Goal: Ask a question

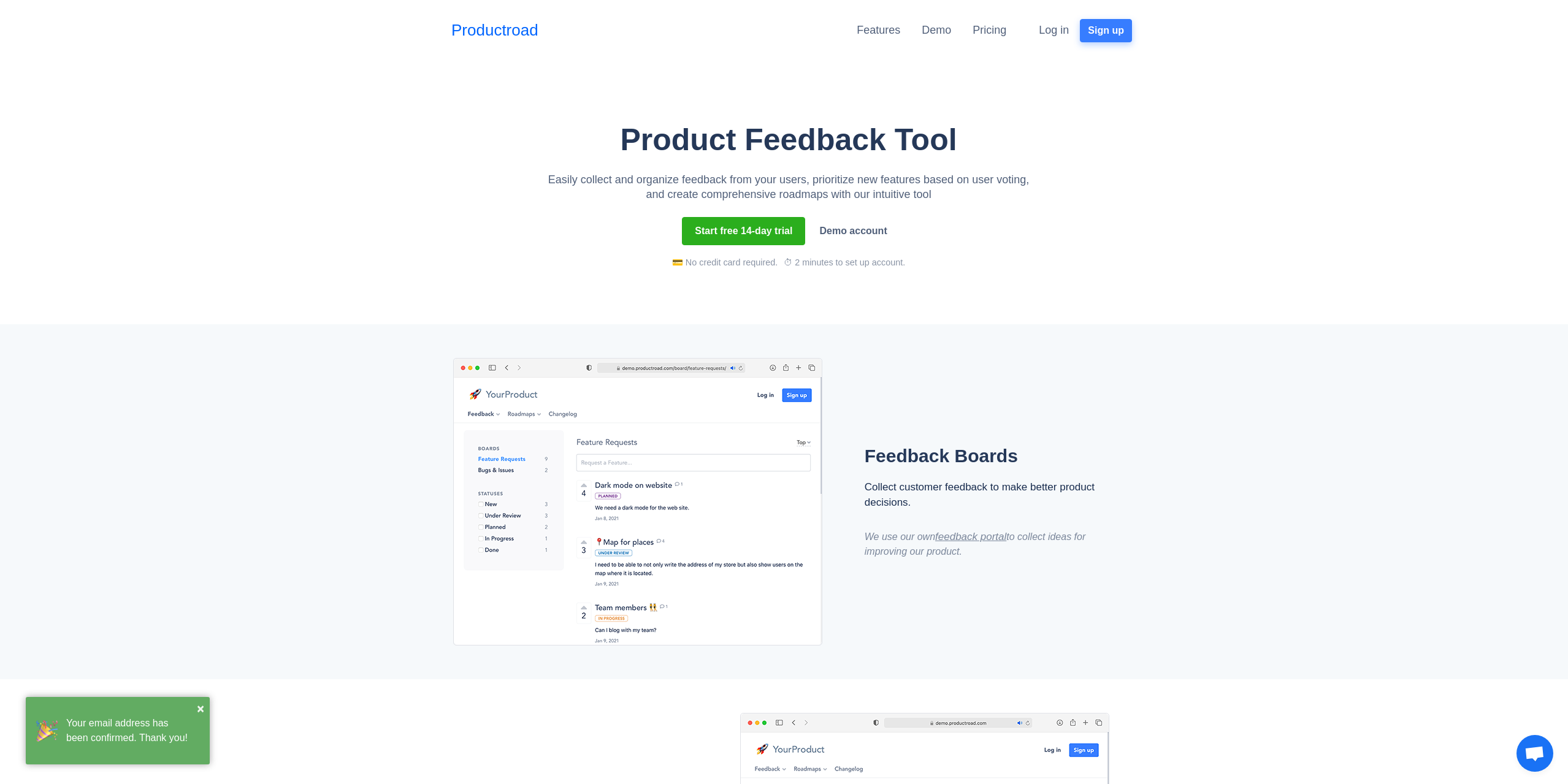
click at [1112, 34] on button "Sign up" at bounding box center [1106, 31] width 52 height 24
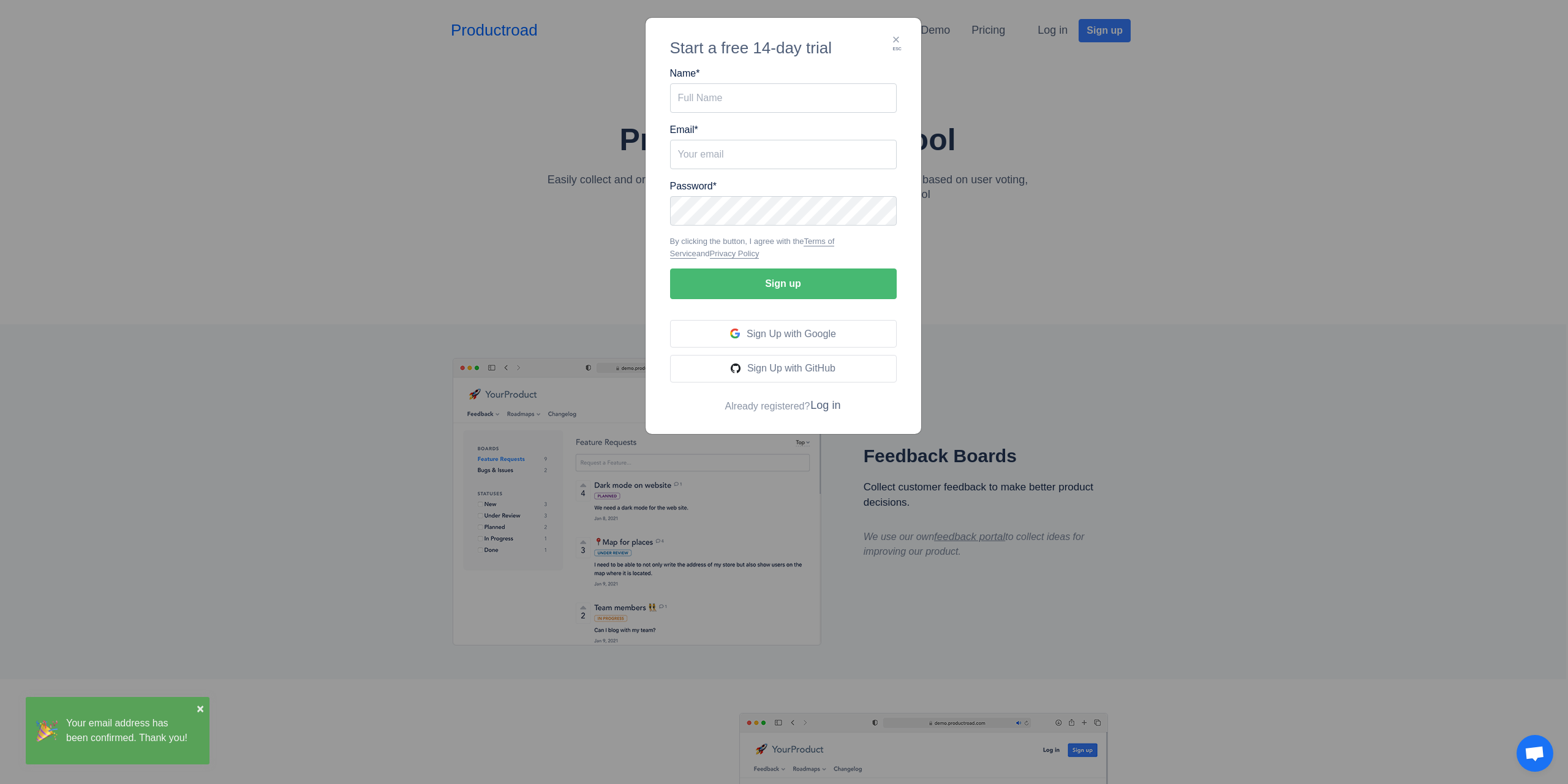
click at [969, 245] on div "× esc Start a free 14-day trial Name * Email * Password * Terms of Service" at bounding box center [784, 392] width 1568 height 784
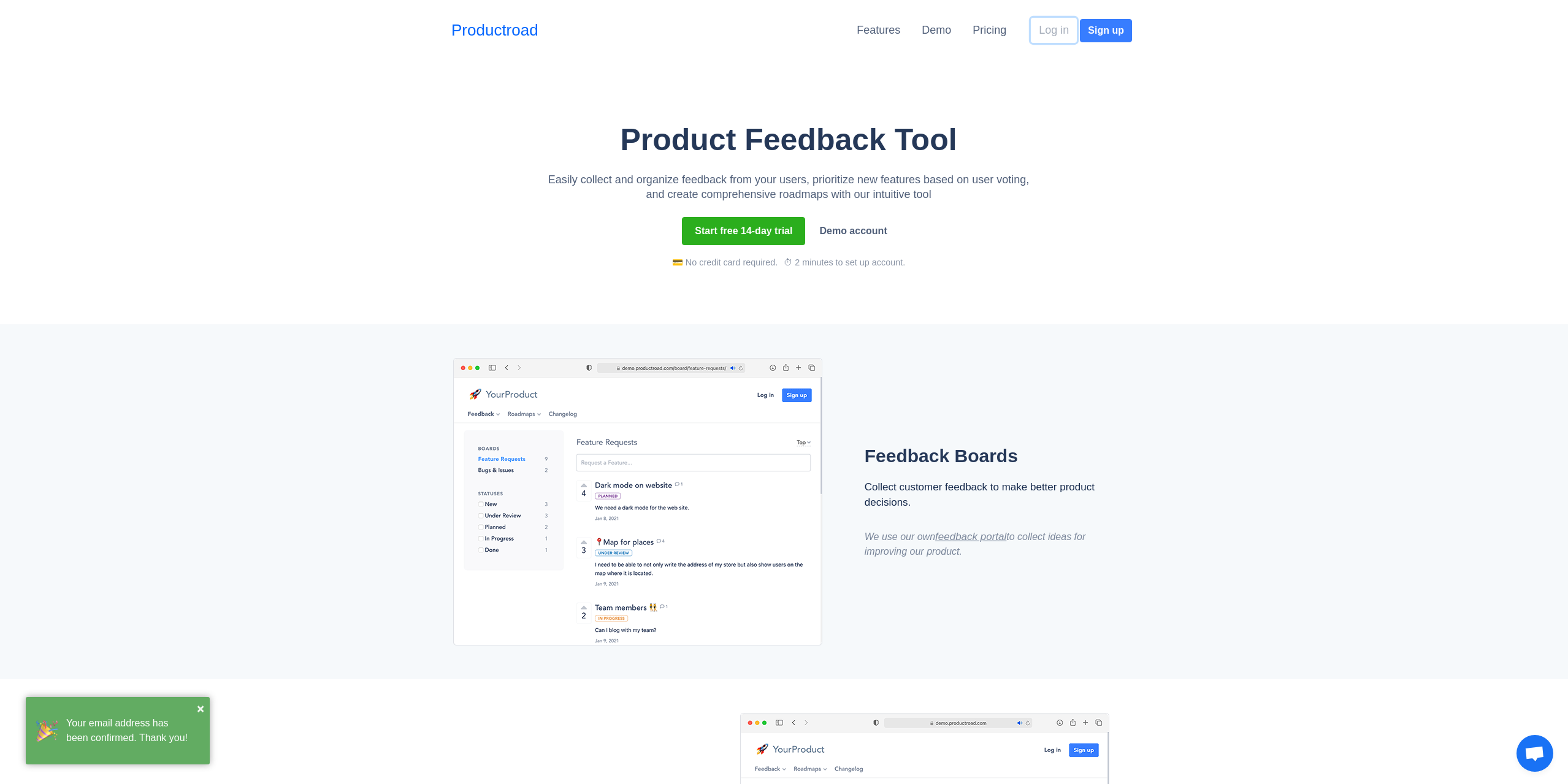
click at [1060, 28] on button "Log in" at bounding box center [1054, 31] width 46 height 25
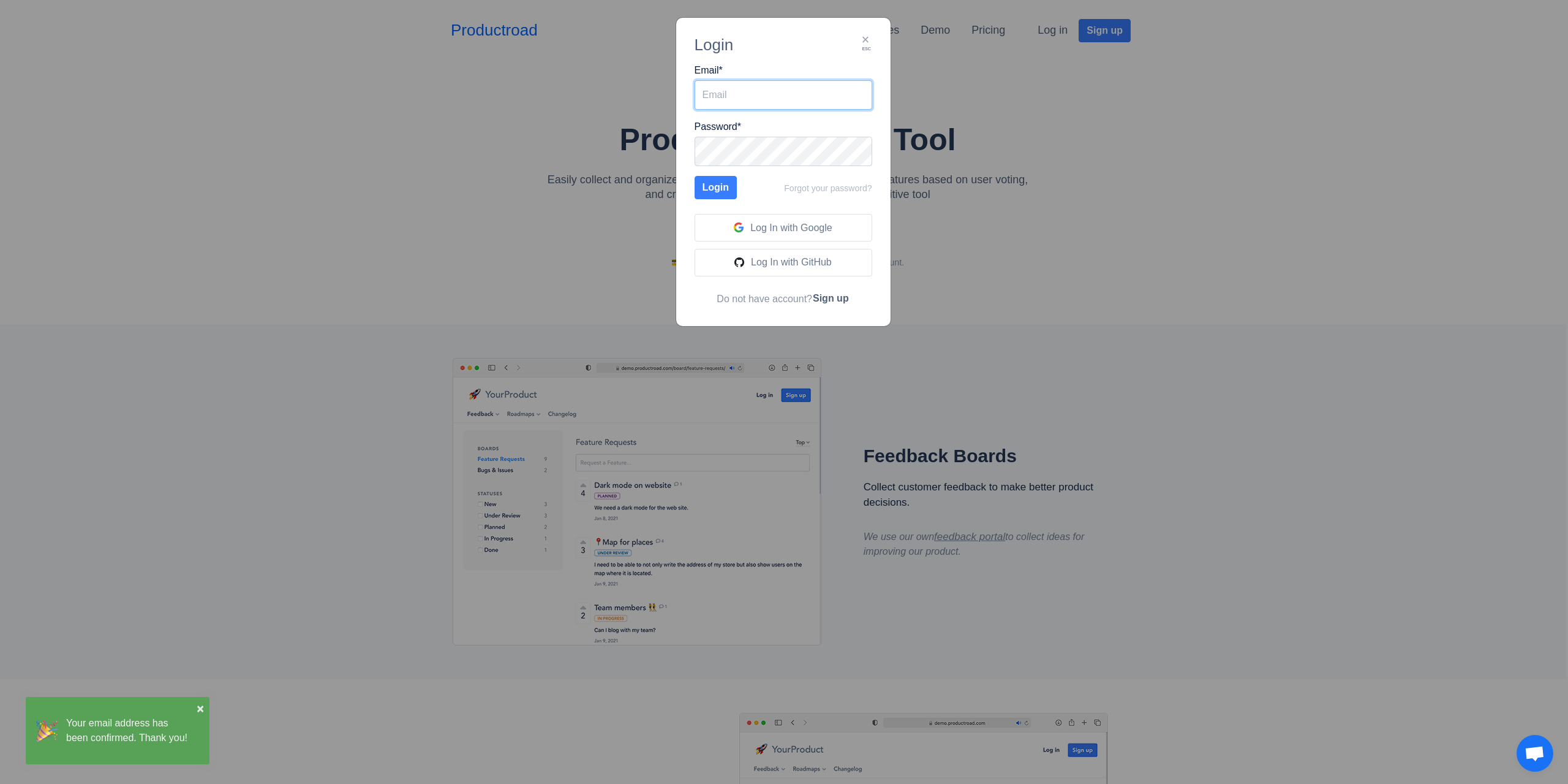
click at [775, 80] on input "Email *" at bounding box center [784, 94] width 178 height 29
type input "altynay.zhakupova@promotron.com"
click at [695, 176] on button "Login" at bounding box center [716, 188] width 43 height 24
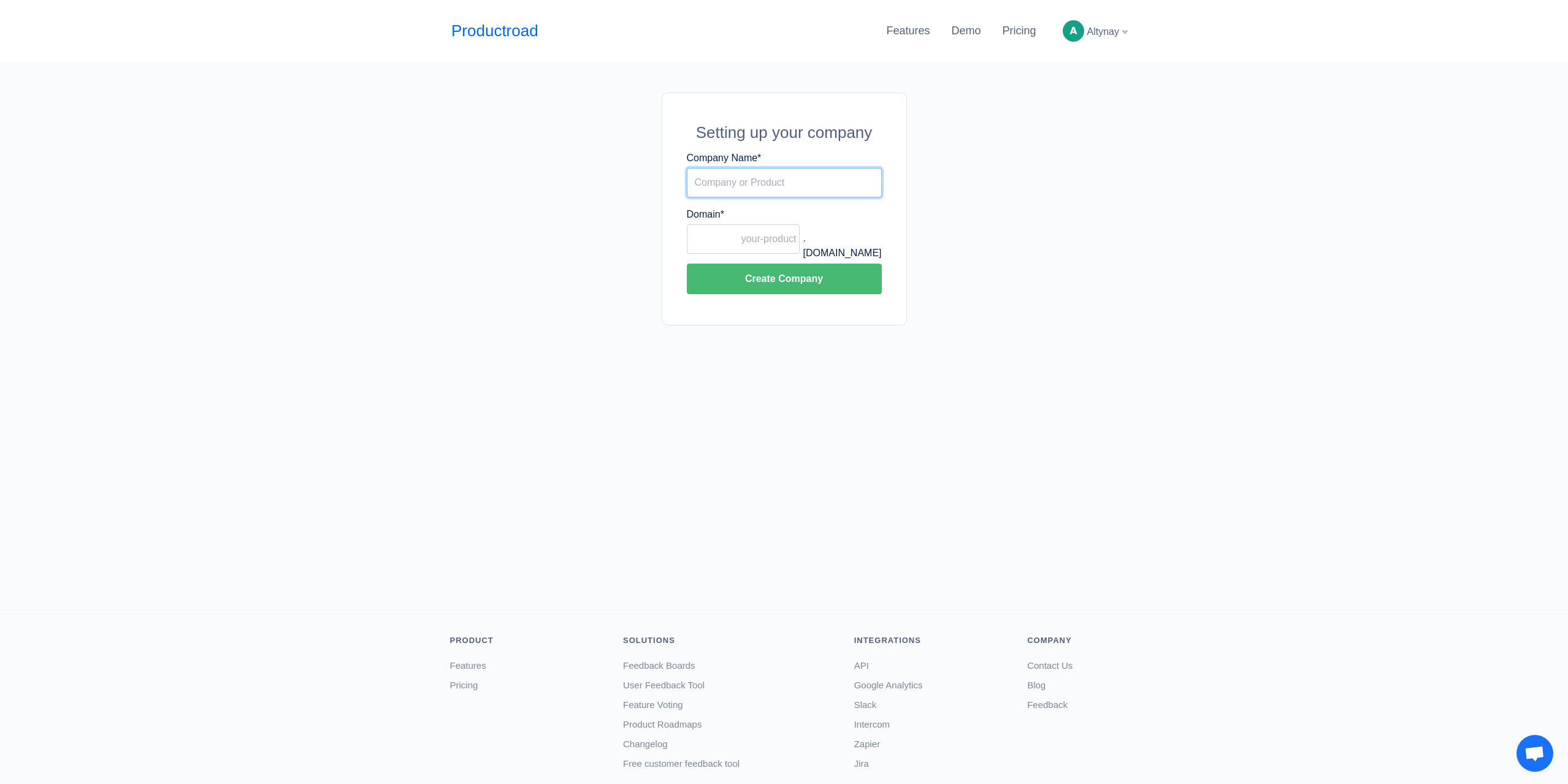
click at [791, 190] on input "Company Name *" at bounding box center [784, 182] width 195 height 29
type input "PromoTron"
paste input "PromoTron"
type input "promotron"
click at [859, 231] on div ".[DOMAIN_NAME]" at bounding box center [841, 219] width 82 height 24
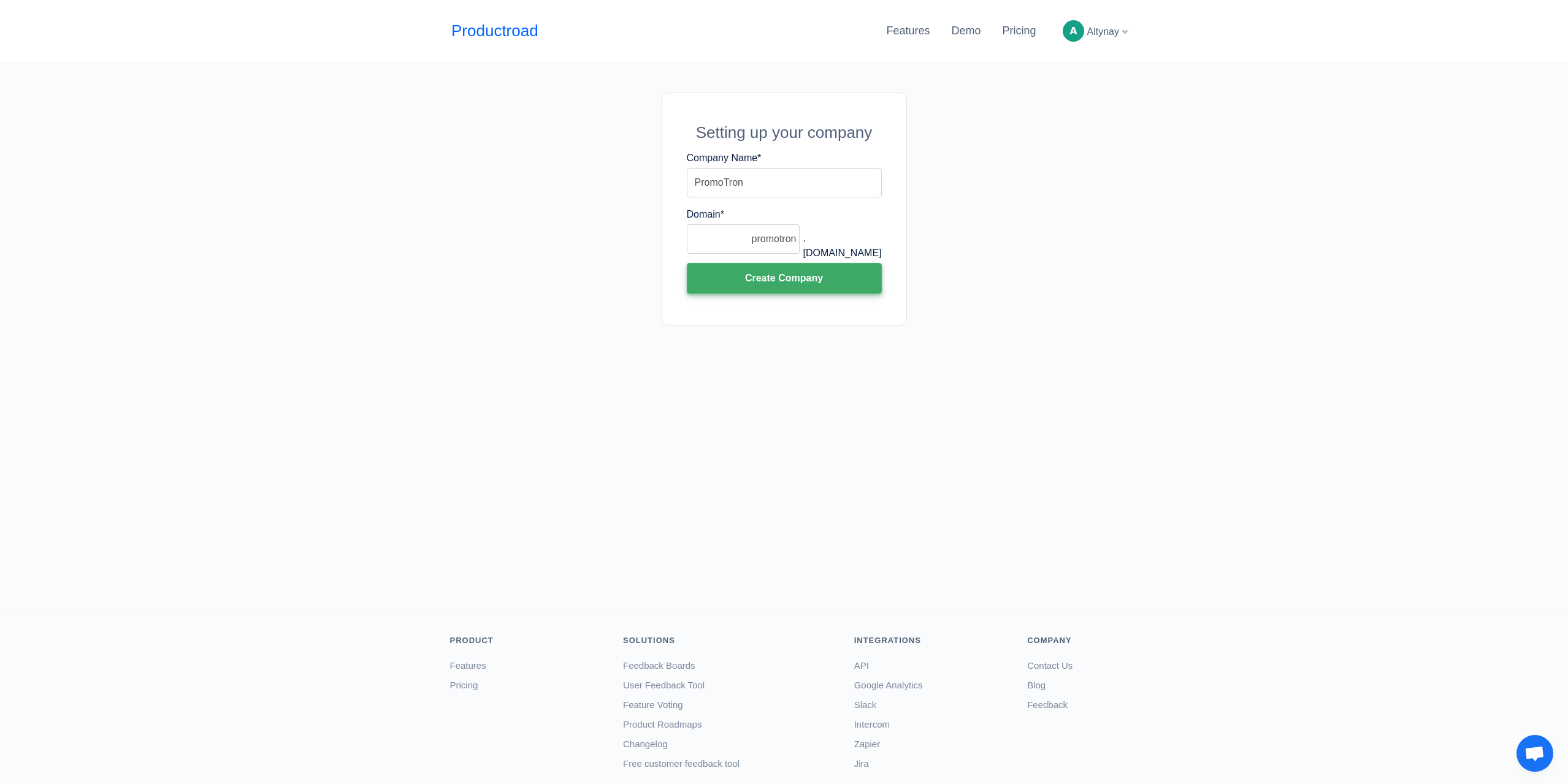
click at [833, 280] on button "Create Company" at bounding box center [784, 279] width 195 height 31
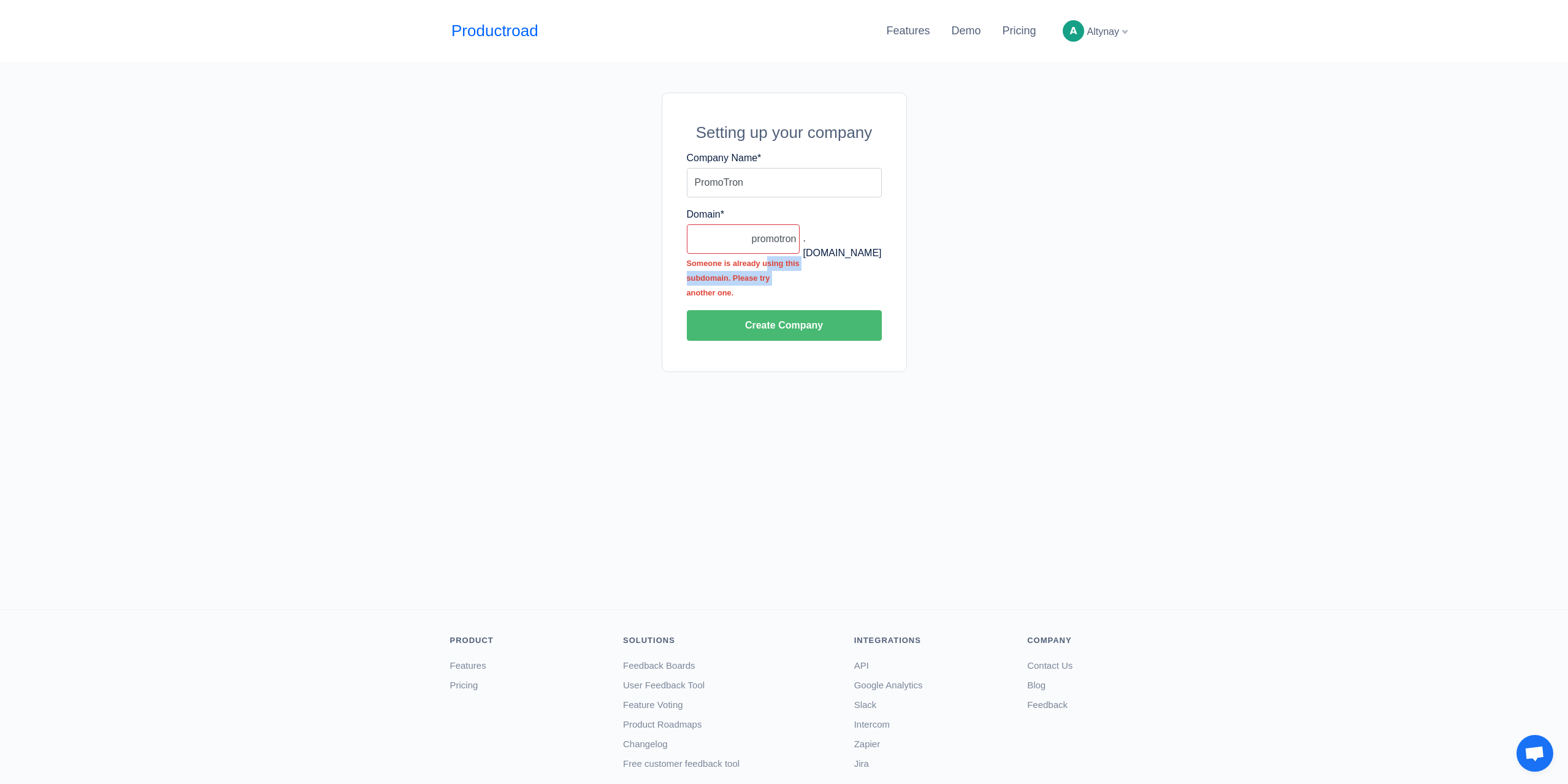
drag, startPoint x: 769, startPoint y: 268, endPoint x: 774, endPoint y: 286, distance: 18.7
click at [774, 286] on p "Someone is already using this subdomain. Please try another one." at bounding box center [744, 278] width 113 height 44
click at [776, 242] on input "promotron" at bounding box center [744, 239] width 113 height 29
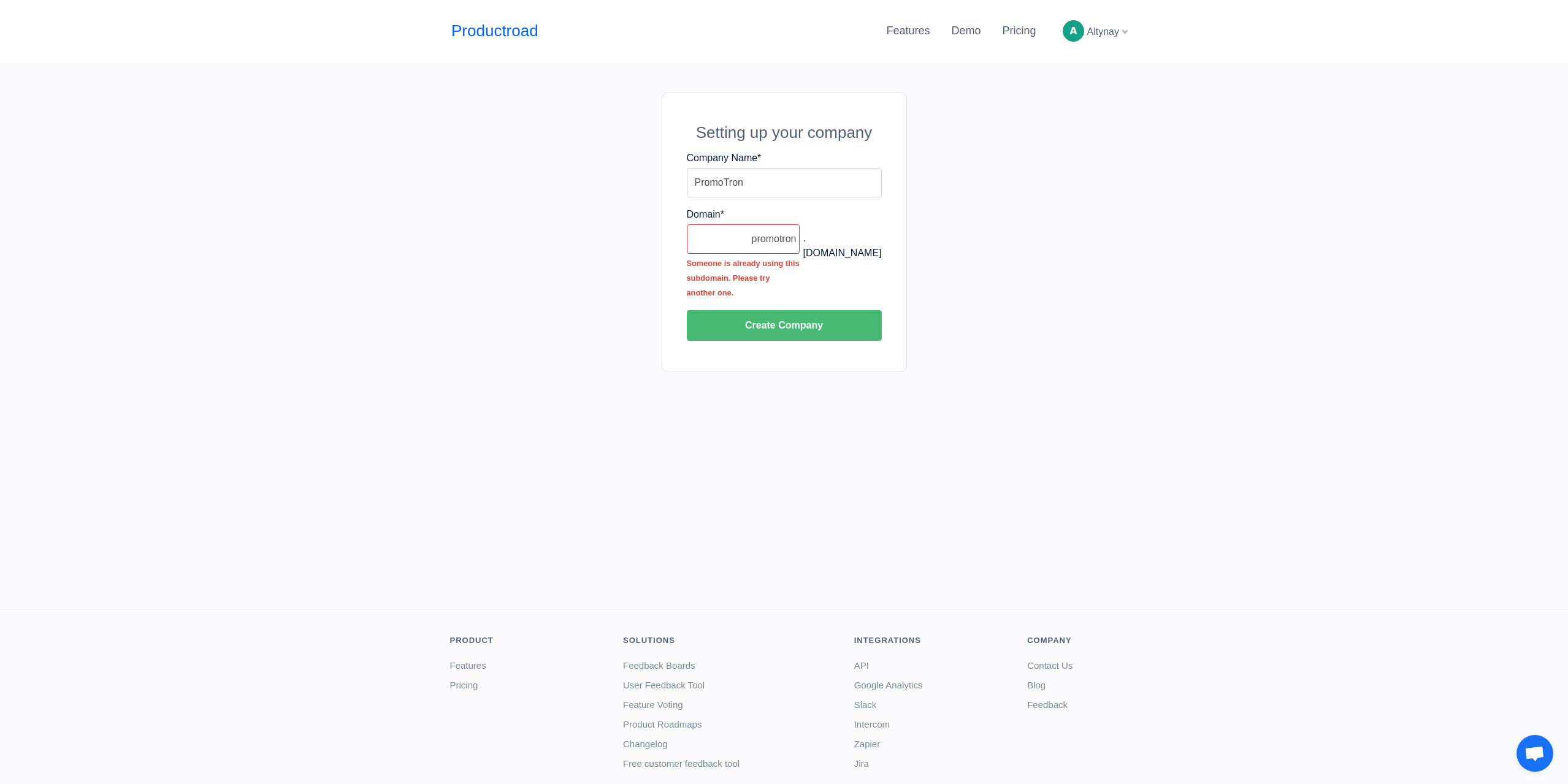
click at [871, 231] on div ".productroad.com" at bounding box center [841, 219] width 82 height 24
click at [771, 237] on input "promotron" at bounding box center [744, 239] width 113 height 29
click at [833, 231] on div ".productroad.com" at bounding box center [841, 219] width 82 height 24
drag, startPoint x: 833, startPoint y: 240, endPoint x: 873, endPoint y: 236, distance: 40.2
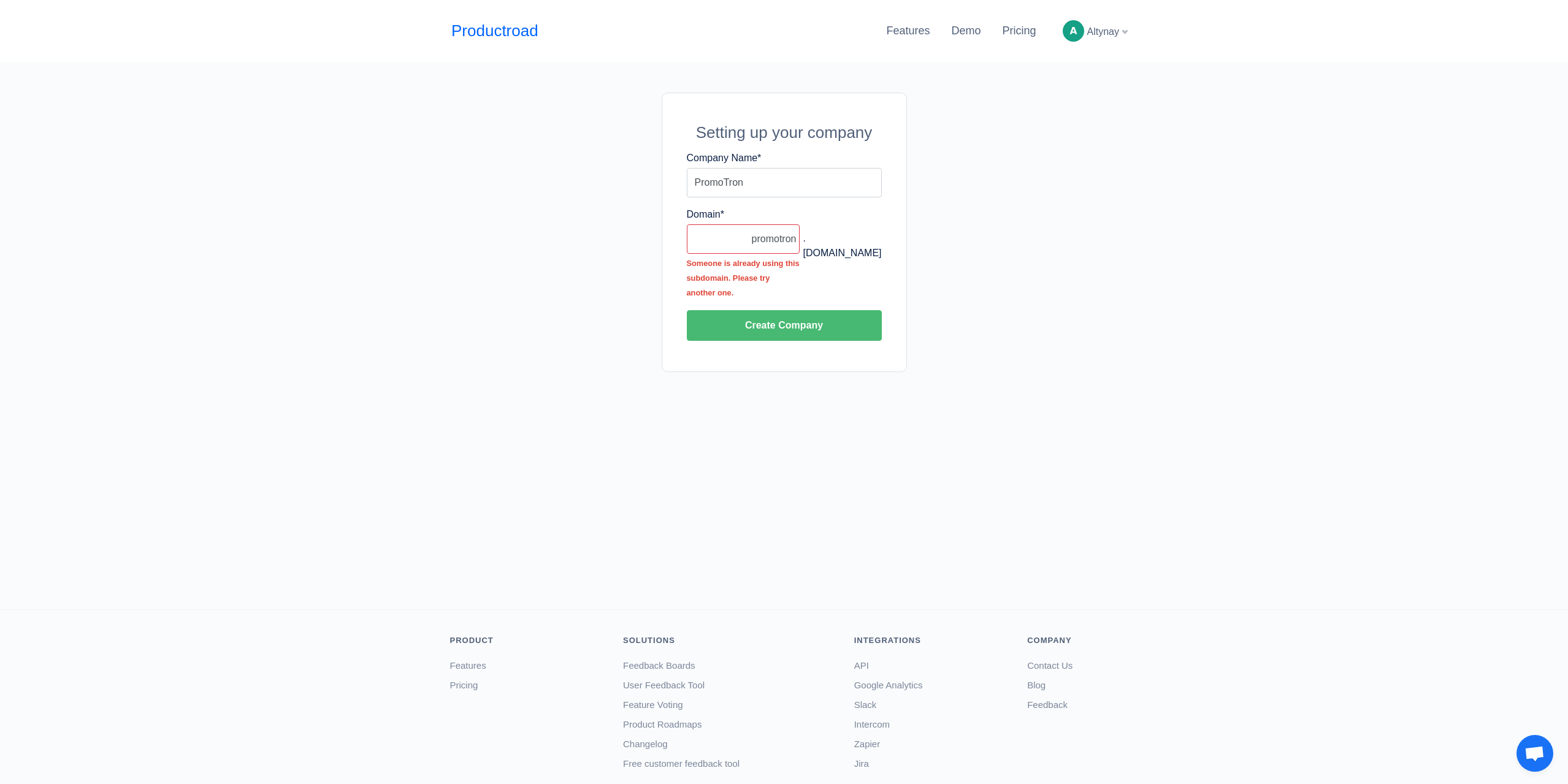
click at [873, 231] on div ".productroad.com" at bounding box center [841, 219] width 82 height 24
copy div "productroad.com"
click at [1124, 33] on div "Altynay" at bounding box center [1095, 31] width 74 height 31
click at [1108, 120] on link "PromoTron" at bounding box center [1081, 115] width 100 height 20
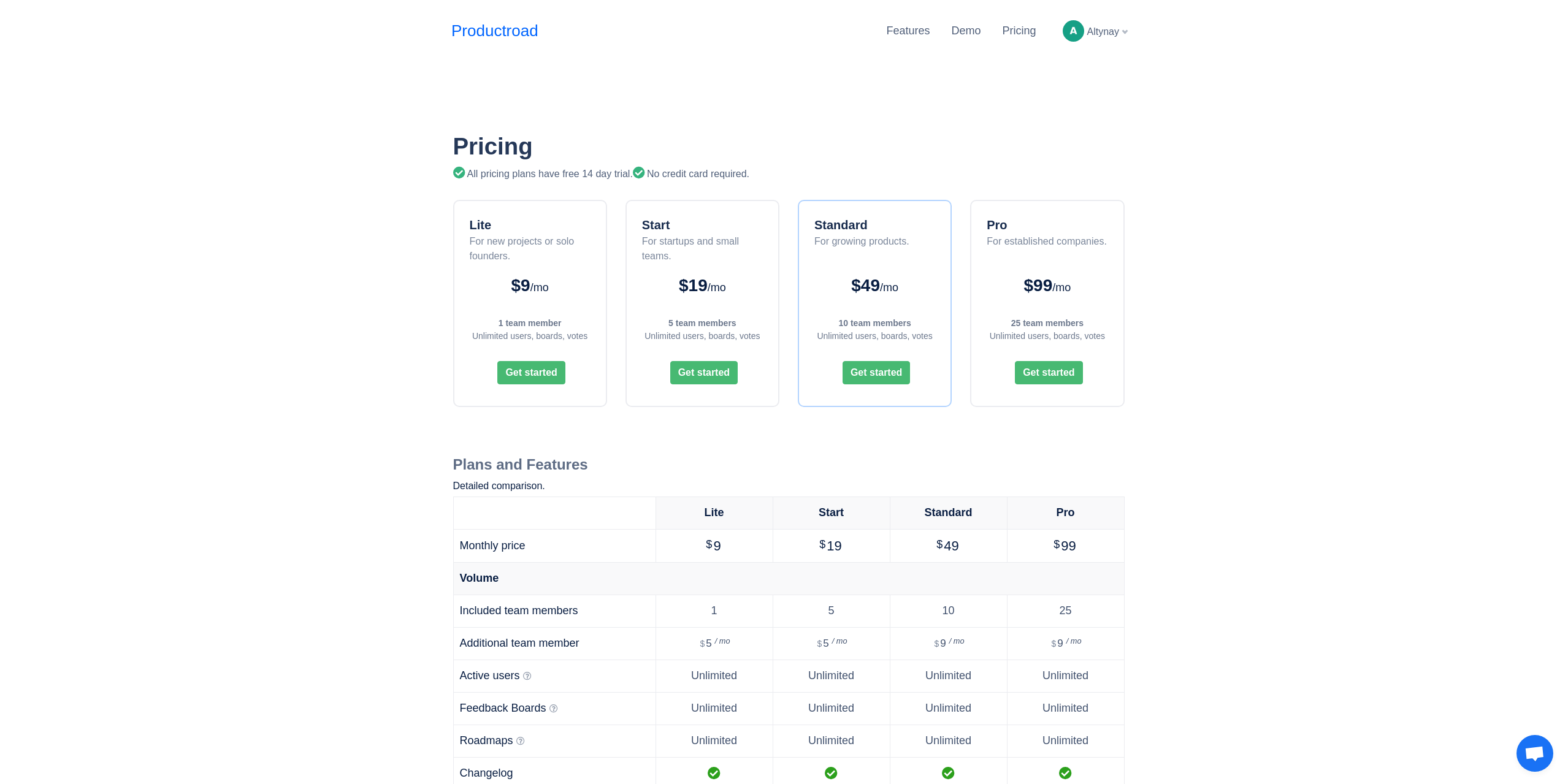
click at [1053, 336] on div "Unlimited users, boards, votes" at bounding box center [1048, 336] width 127 height 13
click at [1040, 333] on div "Unlimited users, boards, votes" at bounding box center [1048, 336] width 127 height 13
click at [1044, 329] on div "25 team members" at bounding box center [1048, 323] width 127 height 13
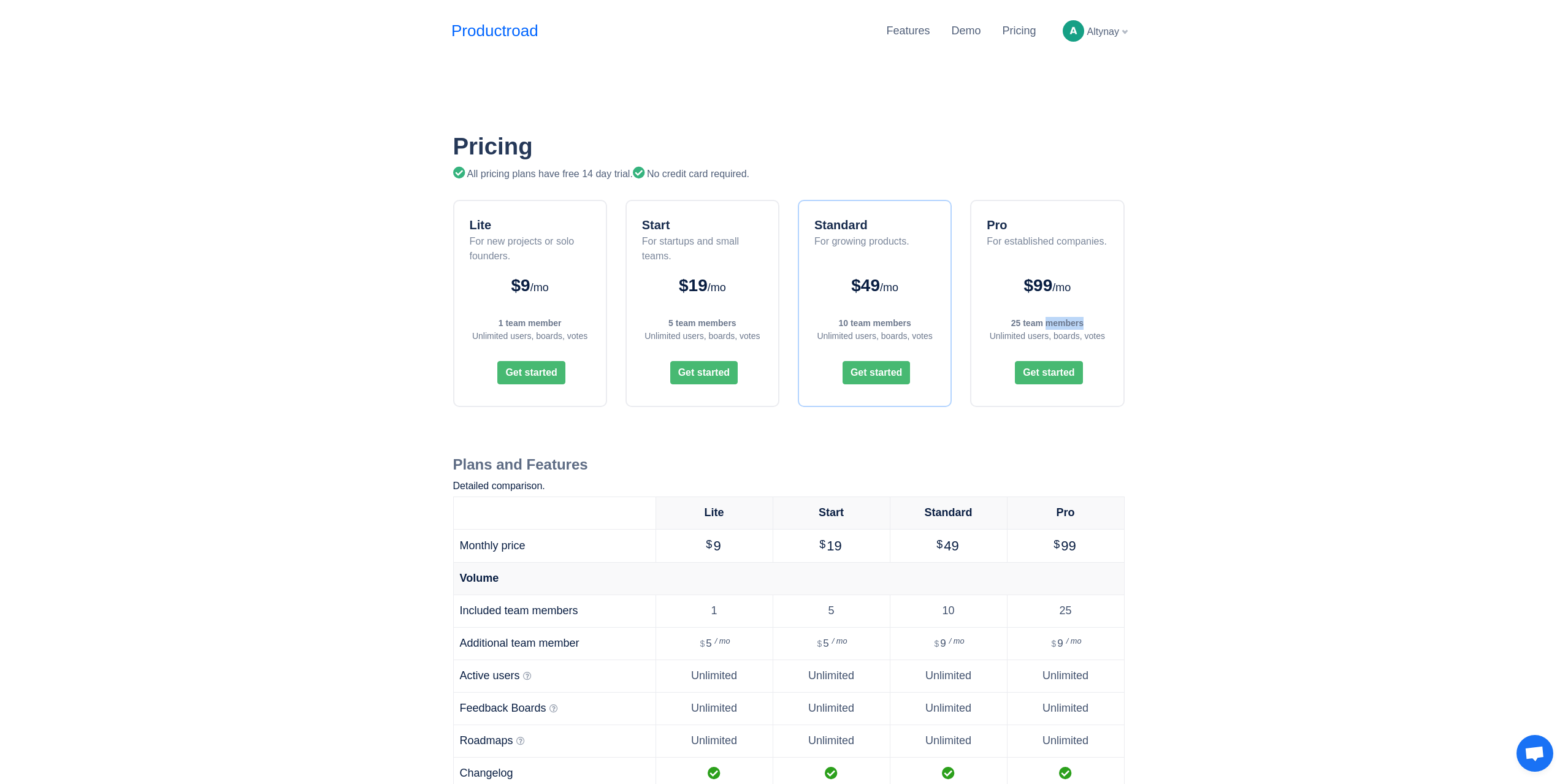
click at [1044, 329] on div "25 team members" at bounding box center [1048, 323] width 127 height 13
click at [1033, 332] on div "Unlimited users, boards, votes" at bounding box center [1048, 336] width 127 height 13
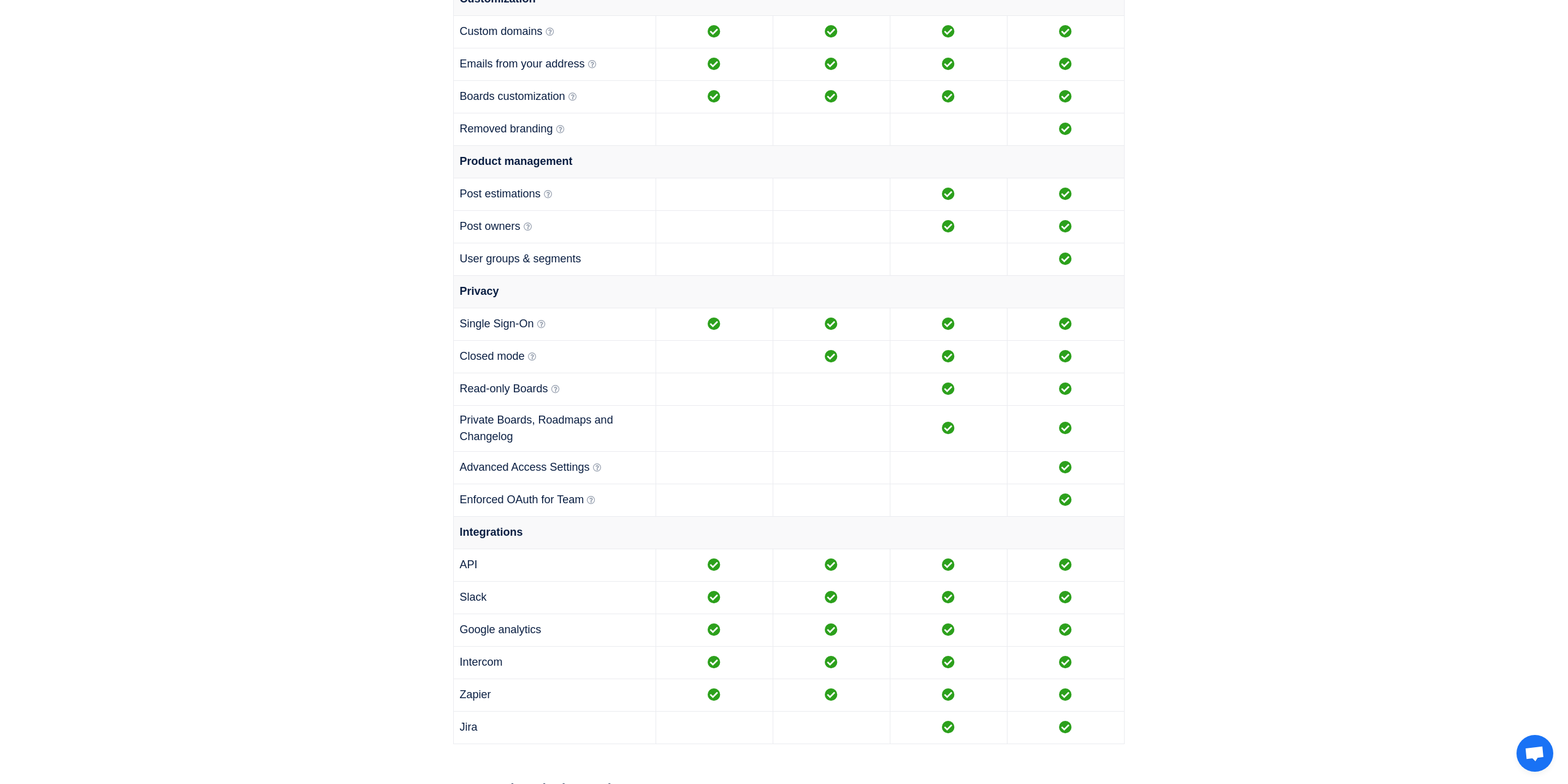
scroll to position [1103, 0]
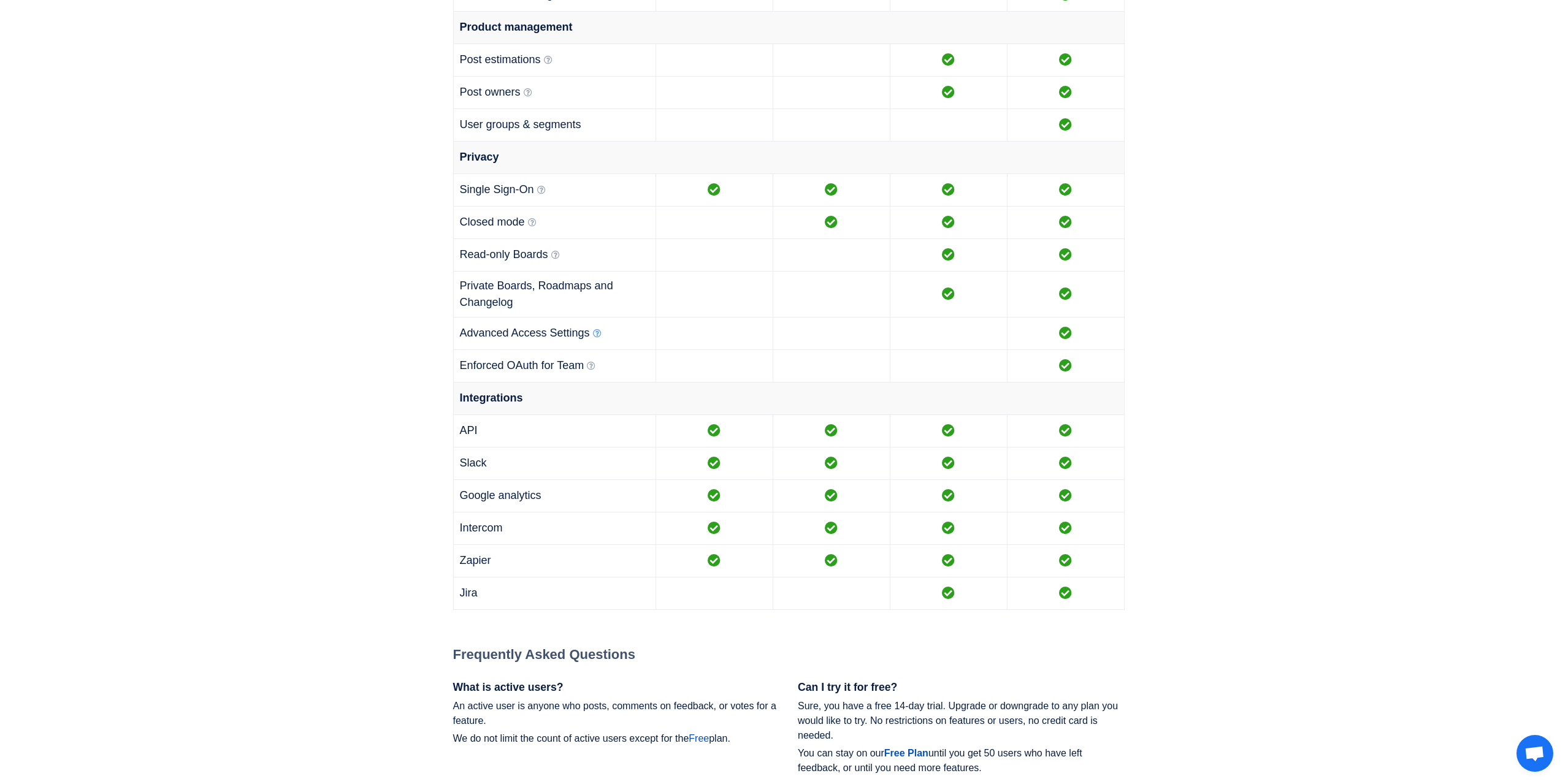
click at [600, 335] on icon at bounding box center [597, 333] width 8 height 8
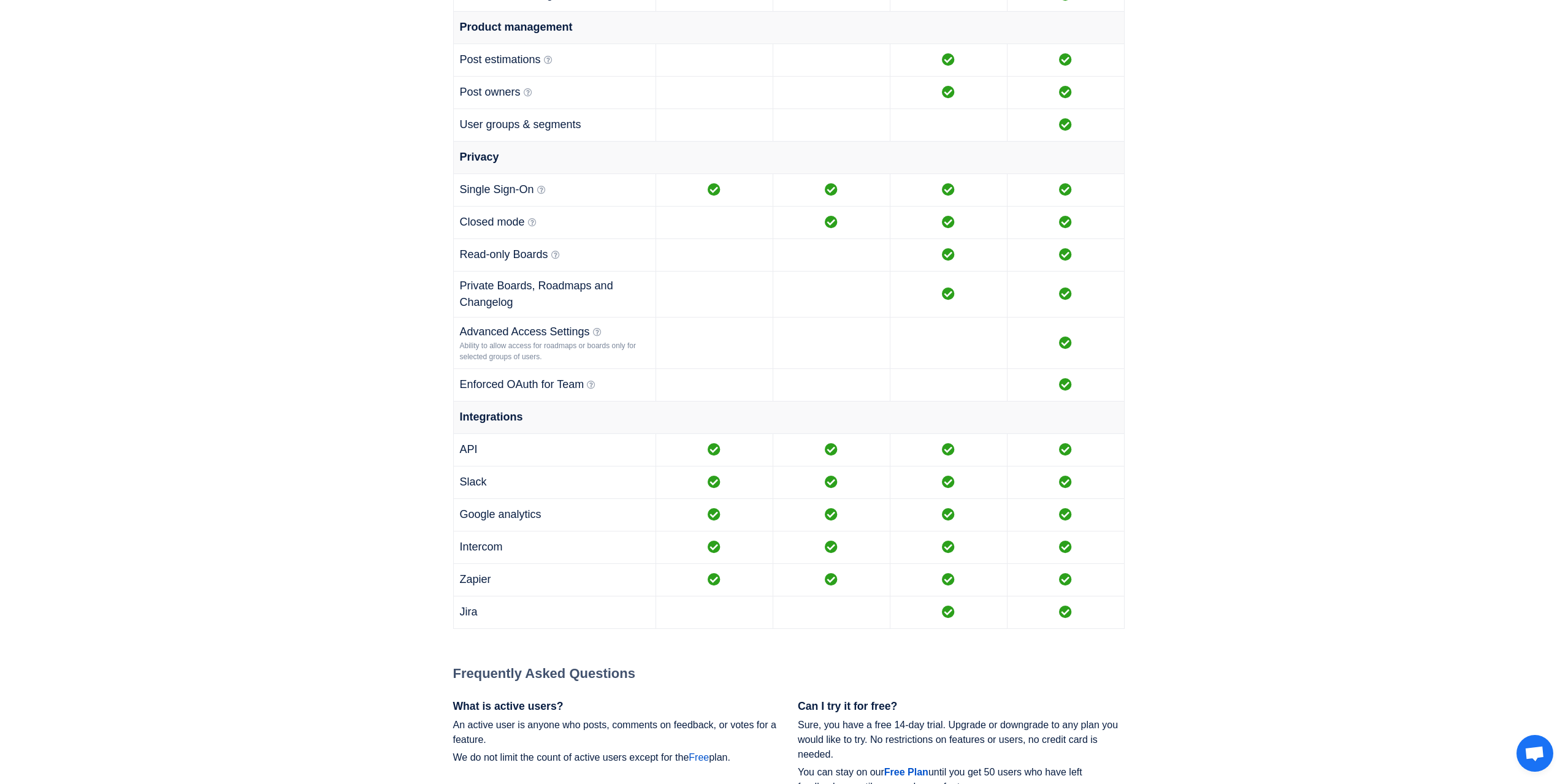
drag, startPoint x: 559, startPoint y: 348, endPoint x: 566, endPoint y: 352, distance: 8.1
click at [566, 352] on div "Ability to allow access for roadmaps or boards only for selected groups of user…" at bounding box center [555, 351] width 190 height 22
drag, startPoint x: 577, startPoint y: 356, endPoint x: 557, endPoint y: 343, distance: 23.9
click at [558, 344] on div "Ability to allow access for roadmaps or boards only for selected groups of user…" at bounding box center [555, 351] width 190 height 22
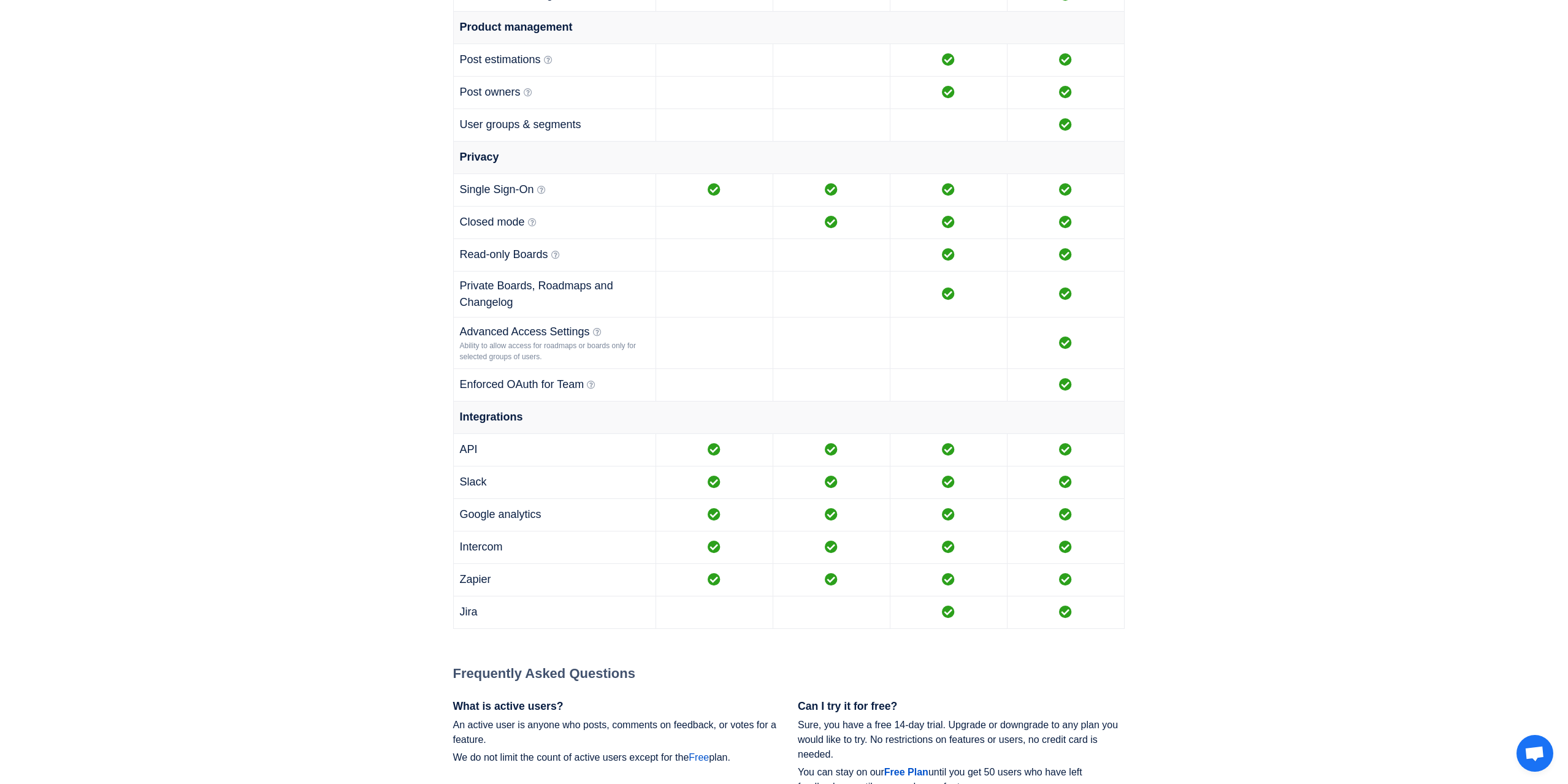
click at [557, 343] on div "Ability to allow access for roadmaps or boards only for selected groups of user…" at bounding box center [555, 351] width 190 height 22
click at [594, 389] on icon at bounding box center [590, 384] width 8 height 8
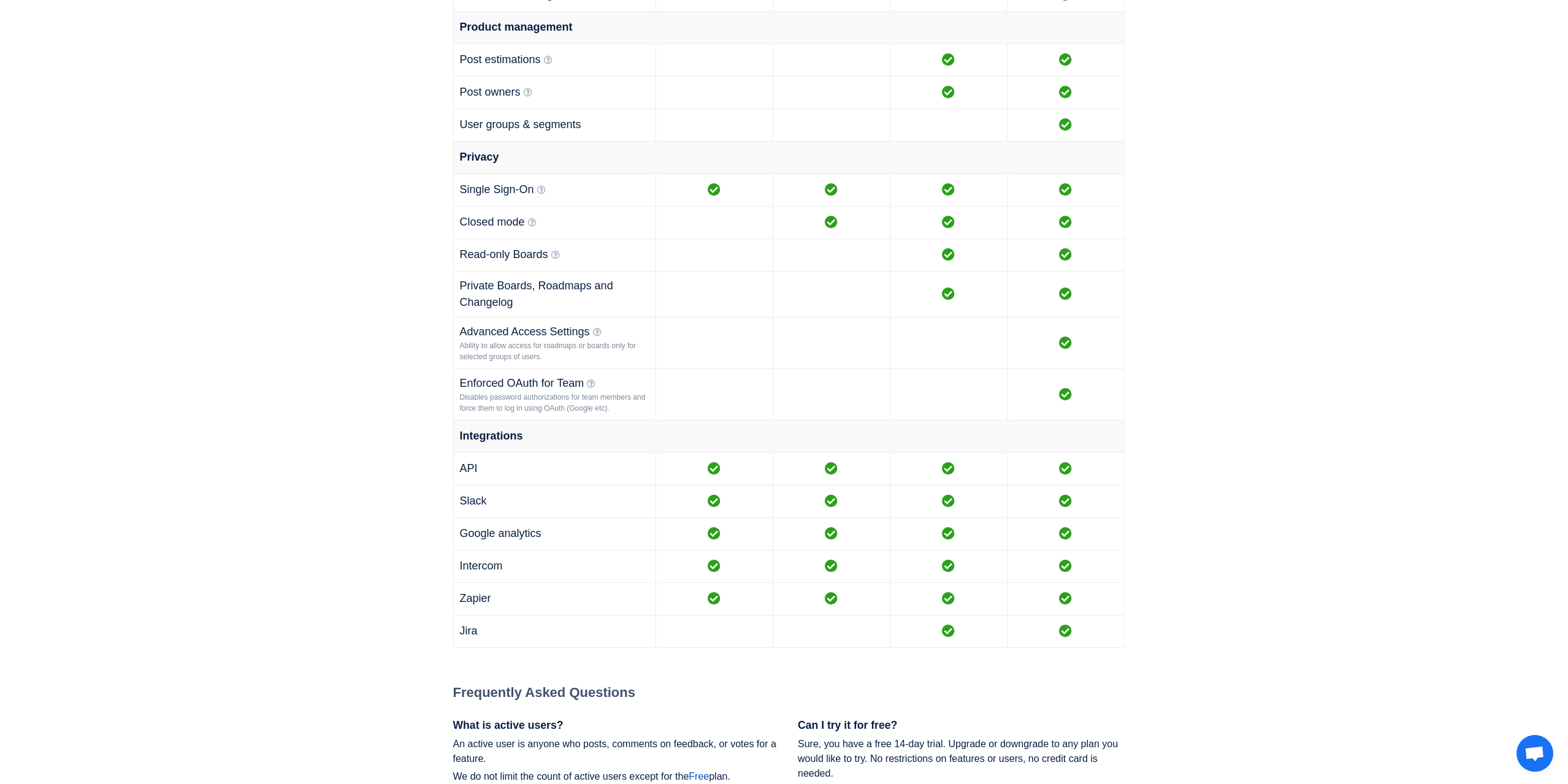
drag, startPoint x: 602, startPoint y: 408, endPoint x: 581, endPoint y: 403, distance: 21.6
click at [581, 403] on div "Disables password authorizations for team members and force them to log in usin…" at bounding box center [555, 403] width 190 height 22
drag, startPoint x: 568, startPoint y: 398, endPoint x: 606, endPoint y: 407, distance: 39.1
click at [606, 407] on div "Disables password authorizations for team members and force them to log in usin…" at bounding box center [555, 403] width 190 height 22
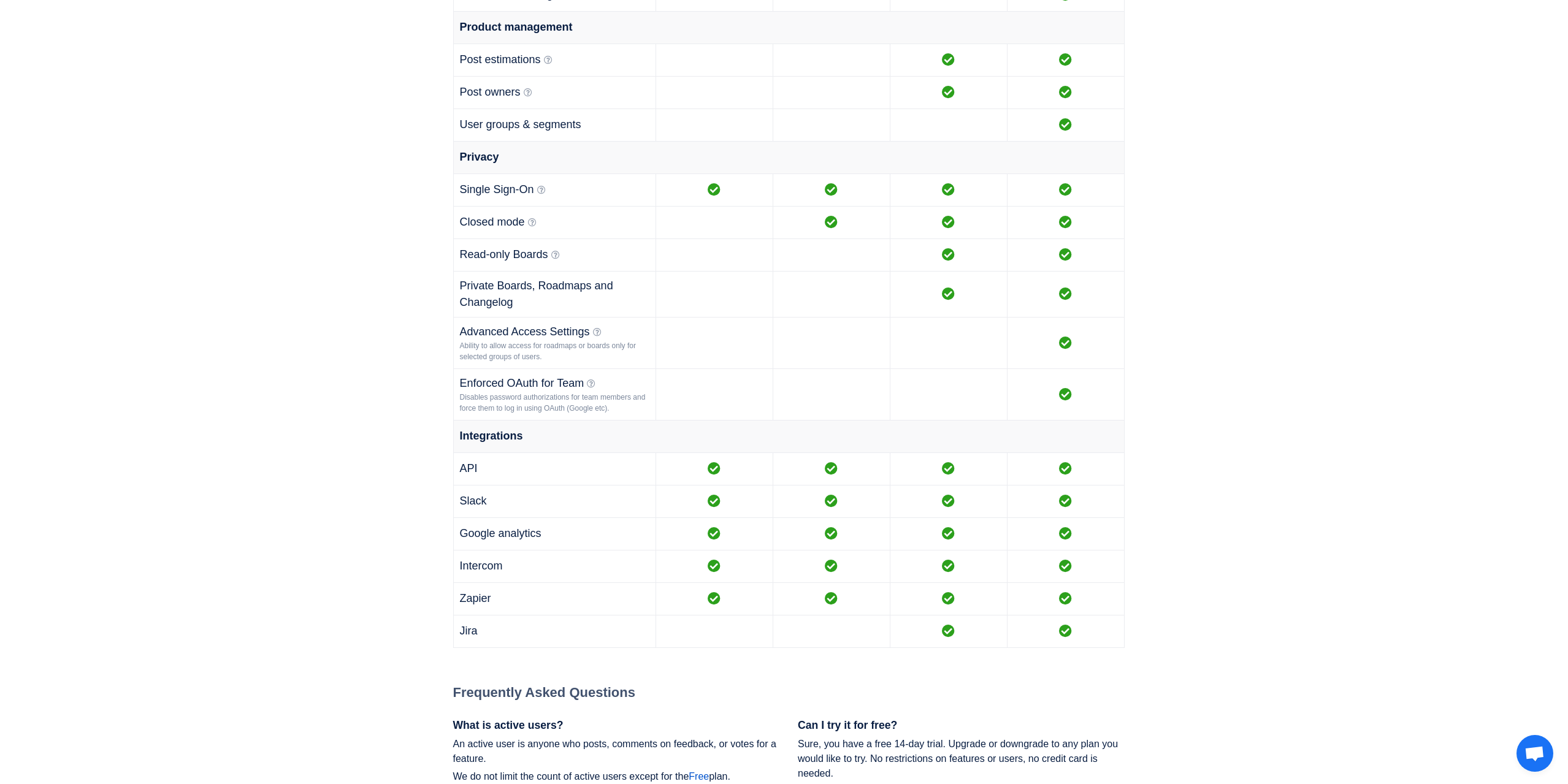
click at [606, 407] on div "Disables password authorizations for team members and force them to log in usin…" at bounding box center [555, 403] width 190 height 22
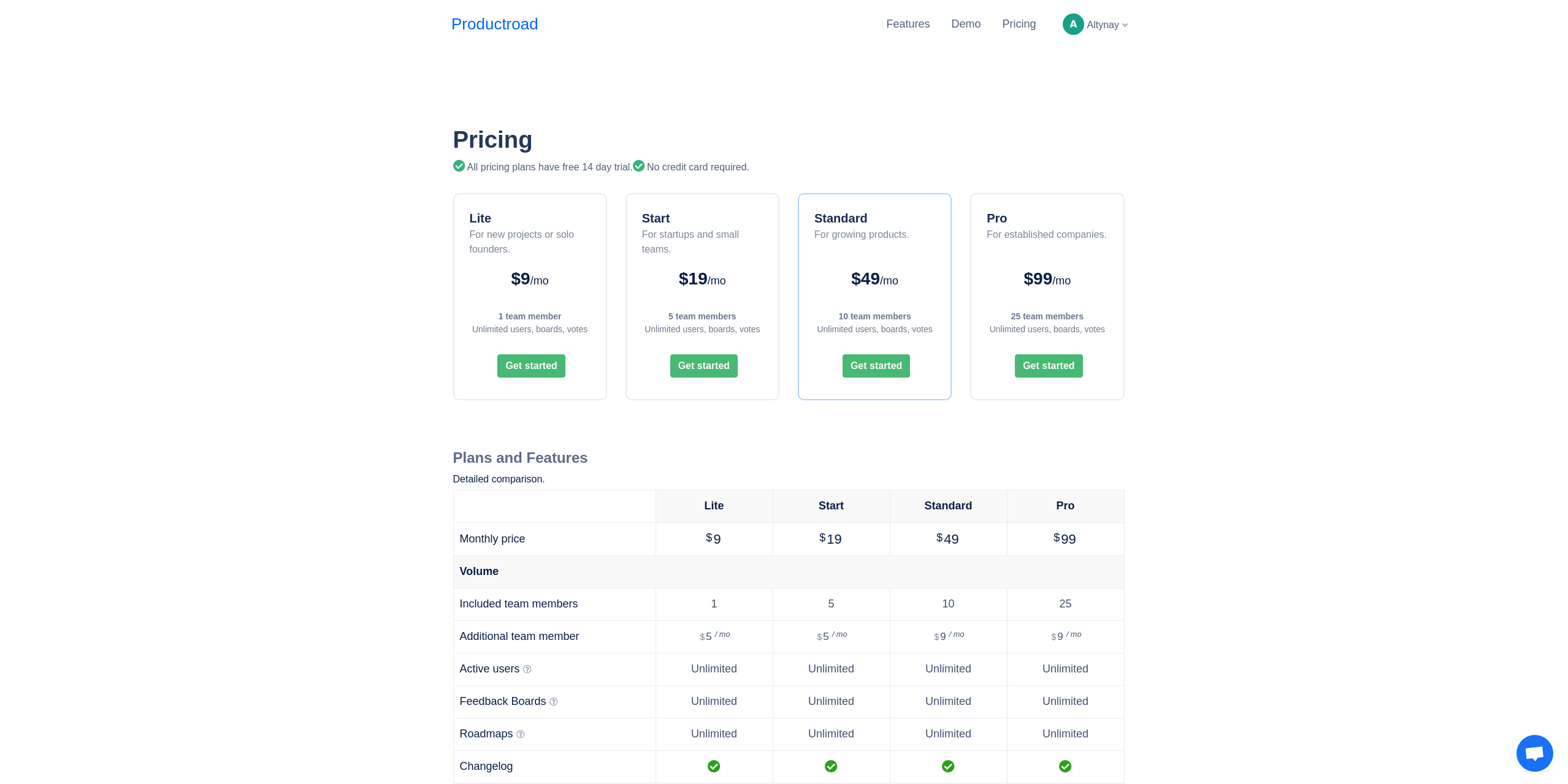
scroll to position [0, 0]
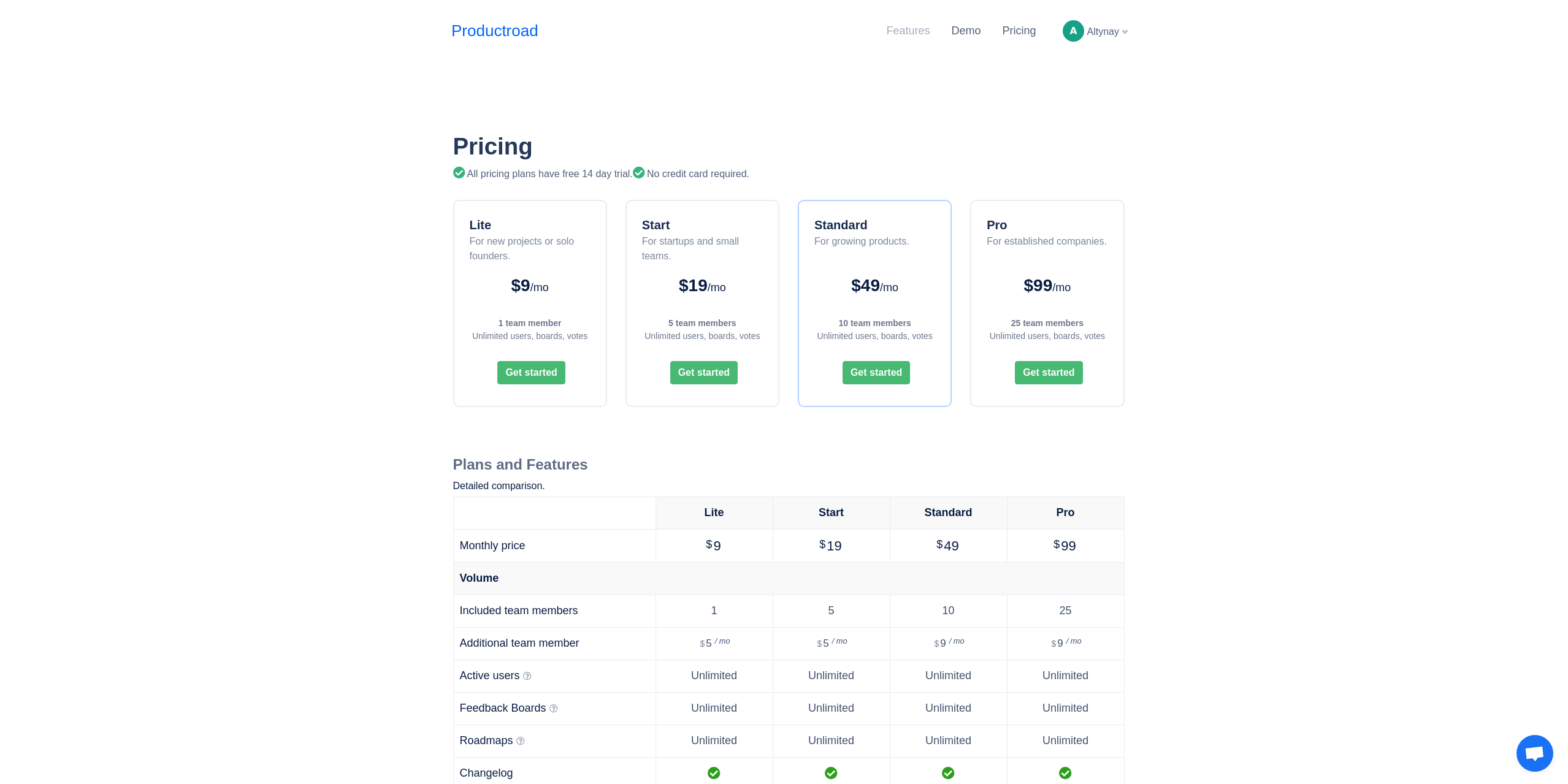
click at [922, 35] on link "Features" at bounding box center [908, 31] width 44 height 13
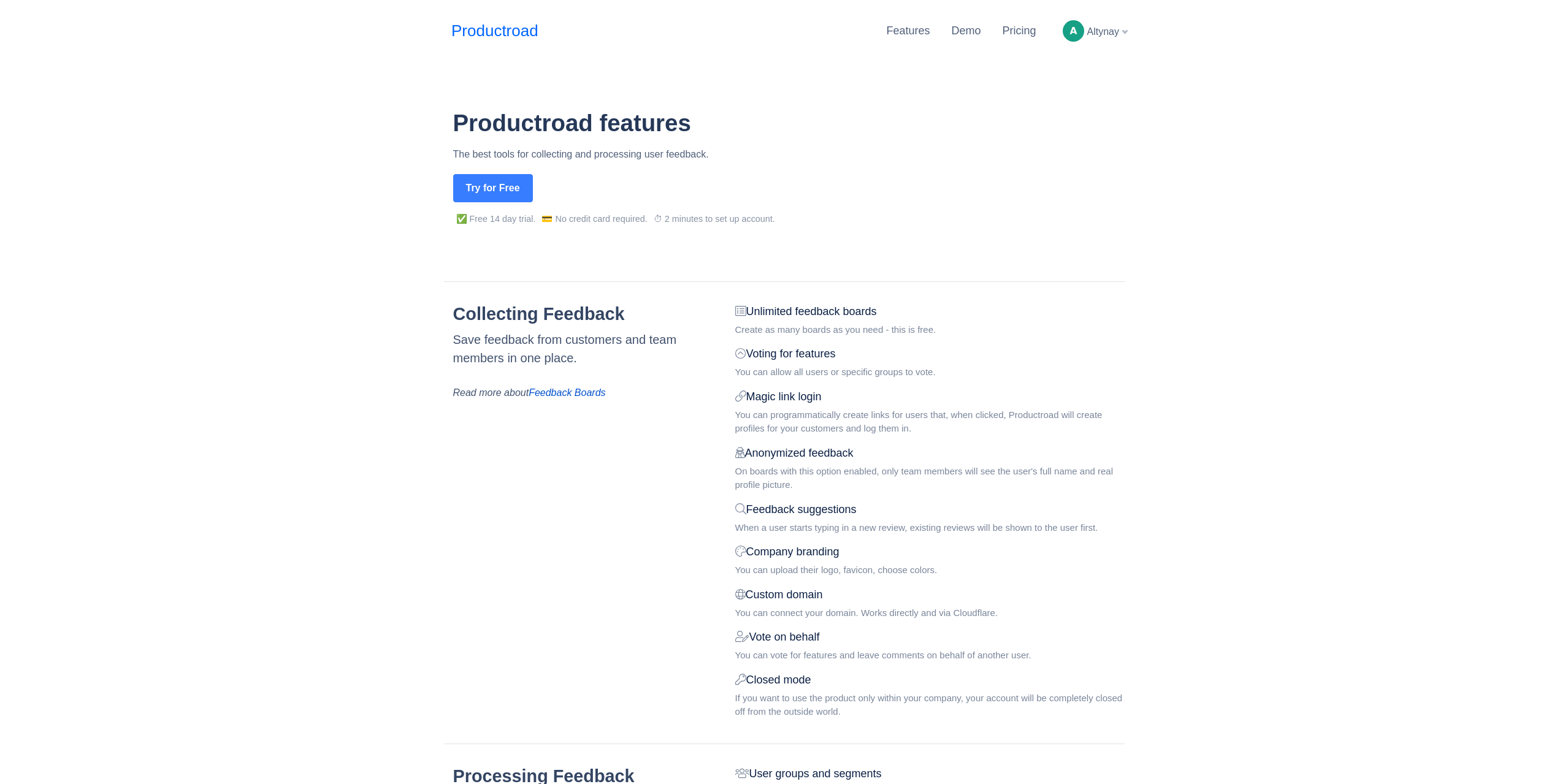
click at [974, 35] on link "Demo" at bounding box center [966, 31] width 29 height 13
click at [1017, 28] on link "Pricing" at bounding box center [1019, 31] width 34 height 13
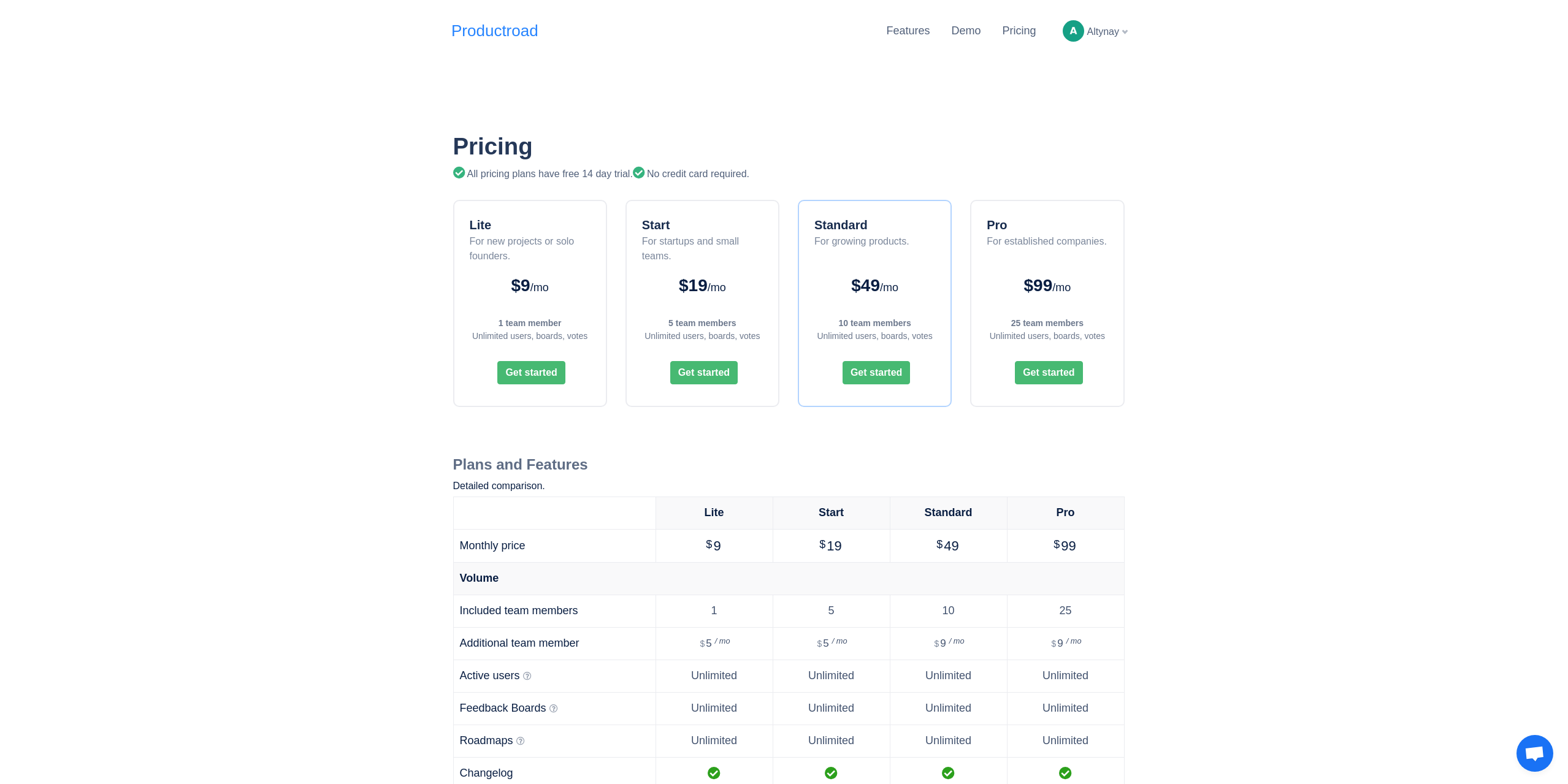
click at [487, 30] on link "Productroad" at bounding box center [495, 31] width 87 height 24
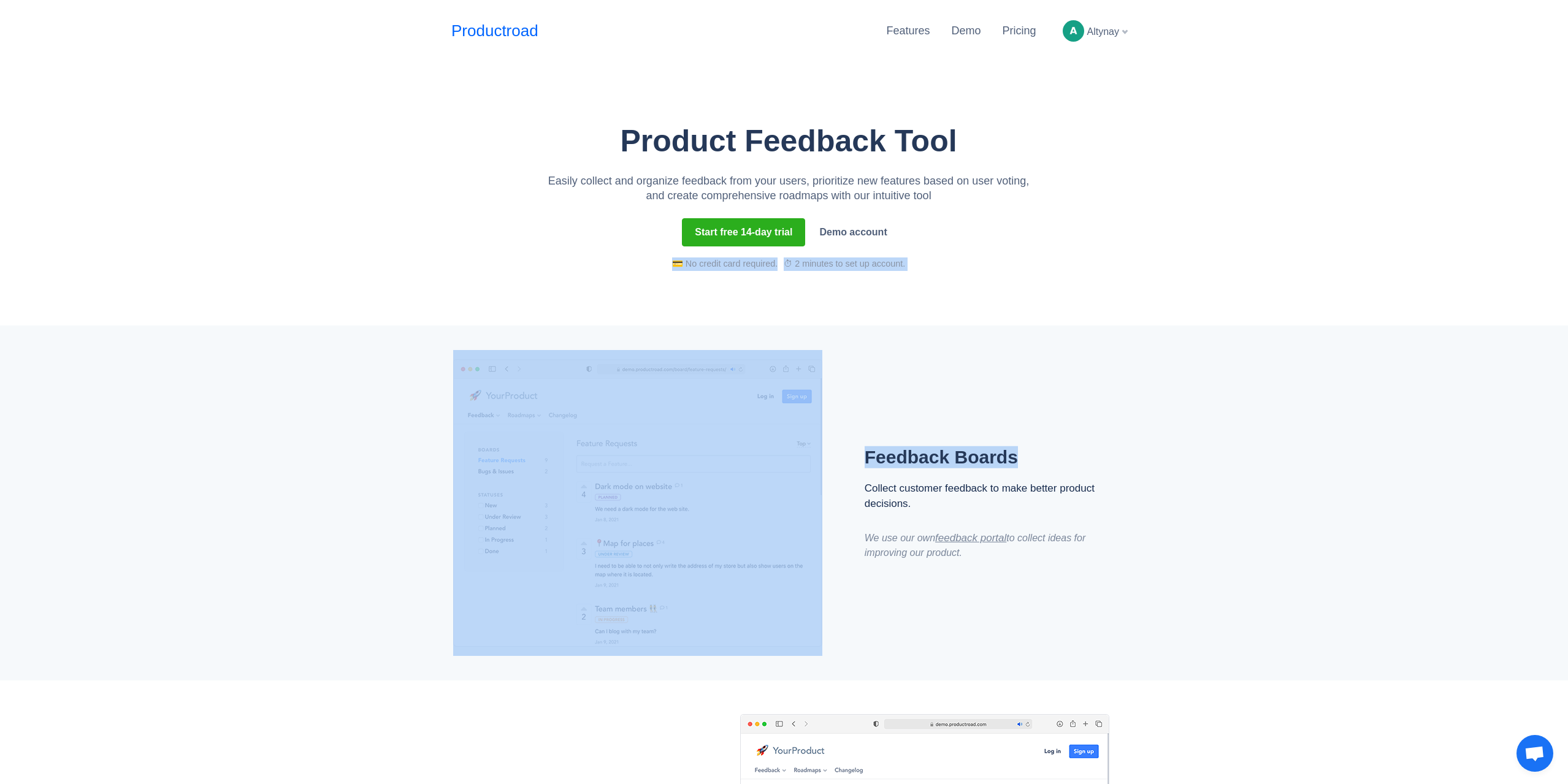
drag, startPoint x: 1566, startPoint y: 224, endPoint x: 1570, endPoint y: 366, distance: 142.1
click at [1530, 358] on div "Feedback Boards Collect customer feedback to make better product decisions. We …" at bounding box center [784, 503] width 1568 height 355
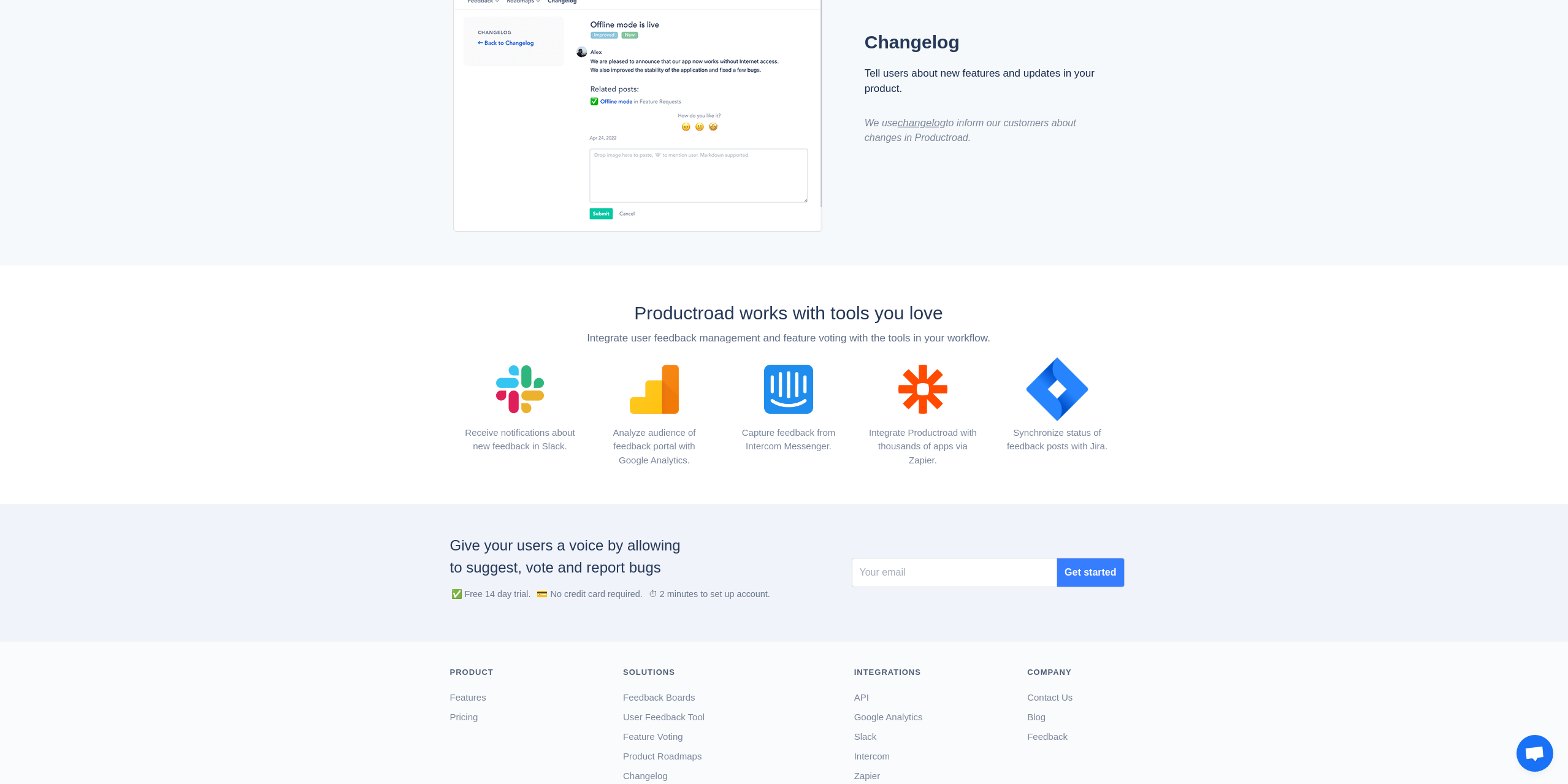
scroll to position [1223, 0]
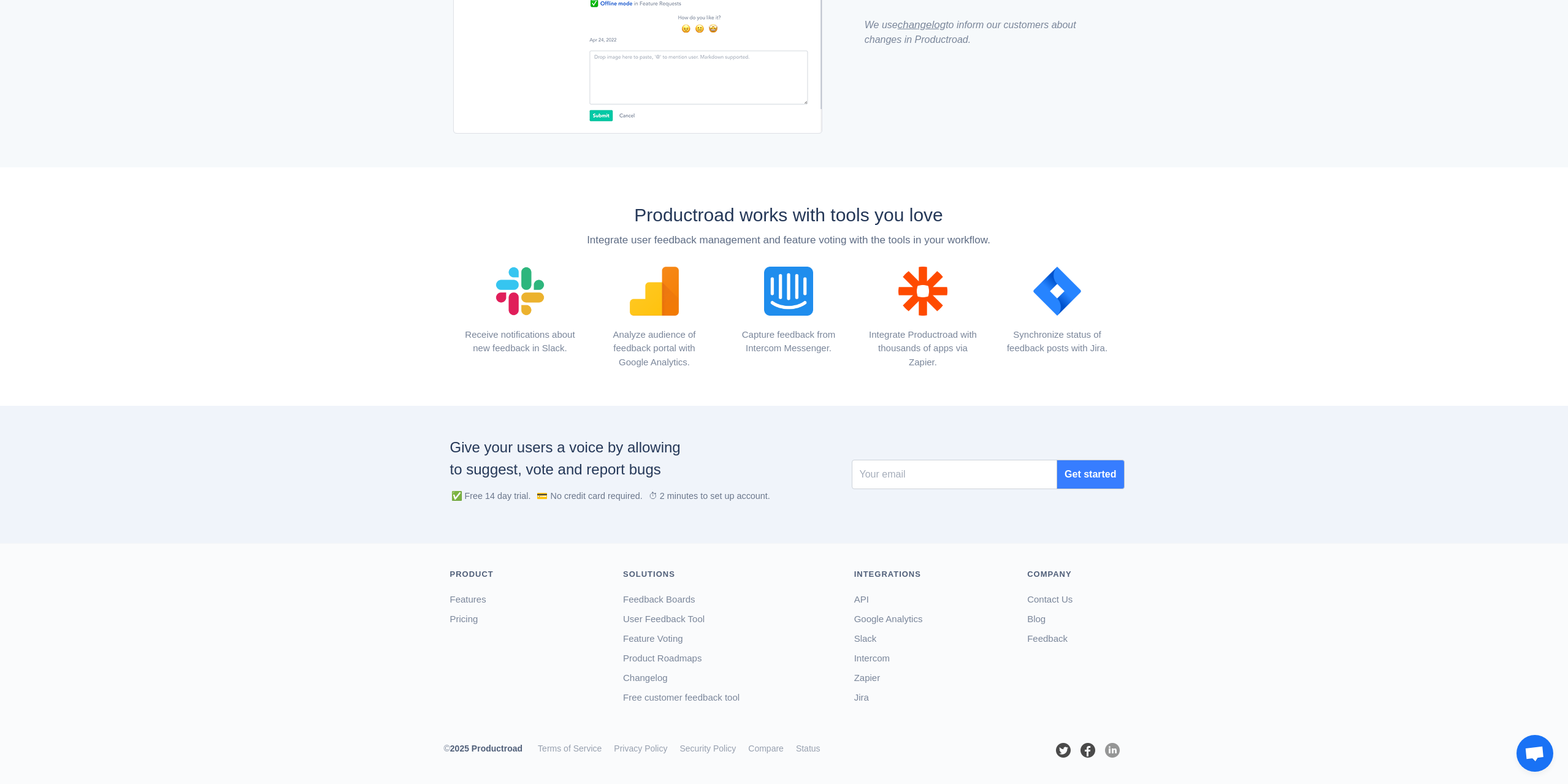
click at [1117, 753] on img at bounding box center [1112, 750] width 18 height 18
click at [1051, 642] on link "Feedback" at bounding box center [1047, 638] width 41 height 10
click at [1088, 751] on img at bounding box center [1088, 750] width 18 height 18
click at [1061, 756] on img at bounding box center [1063, 750] width 18 height 18
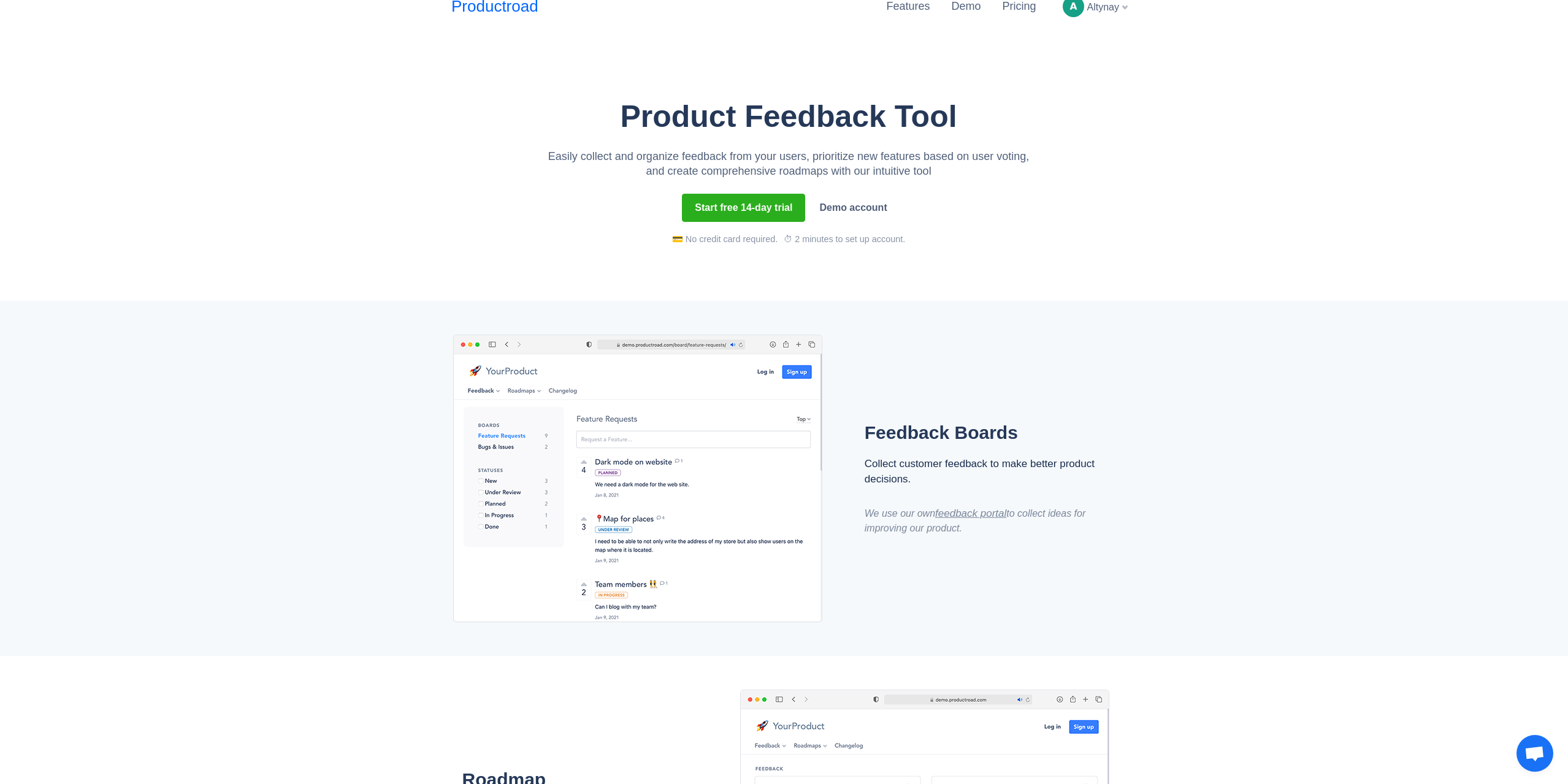
scroll to position [0, 0]
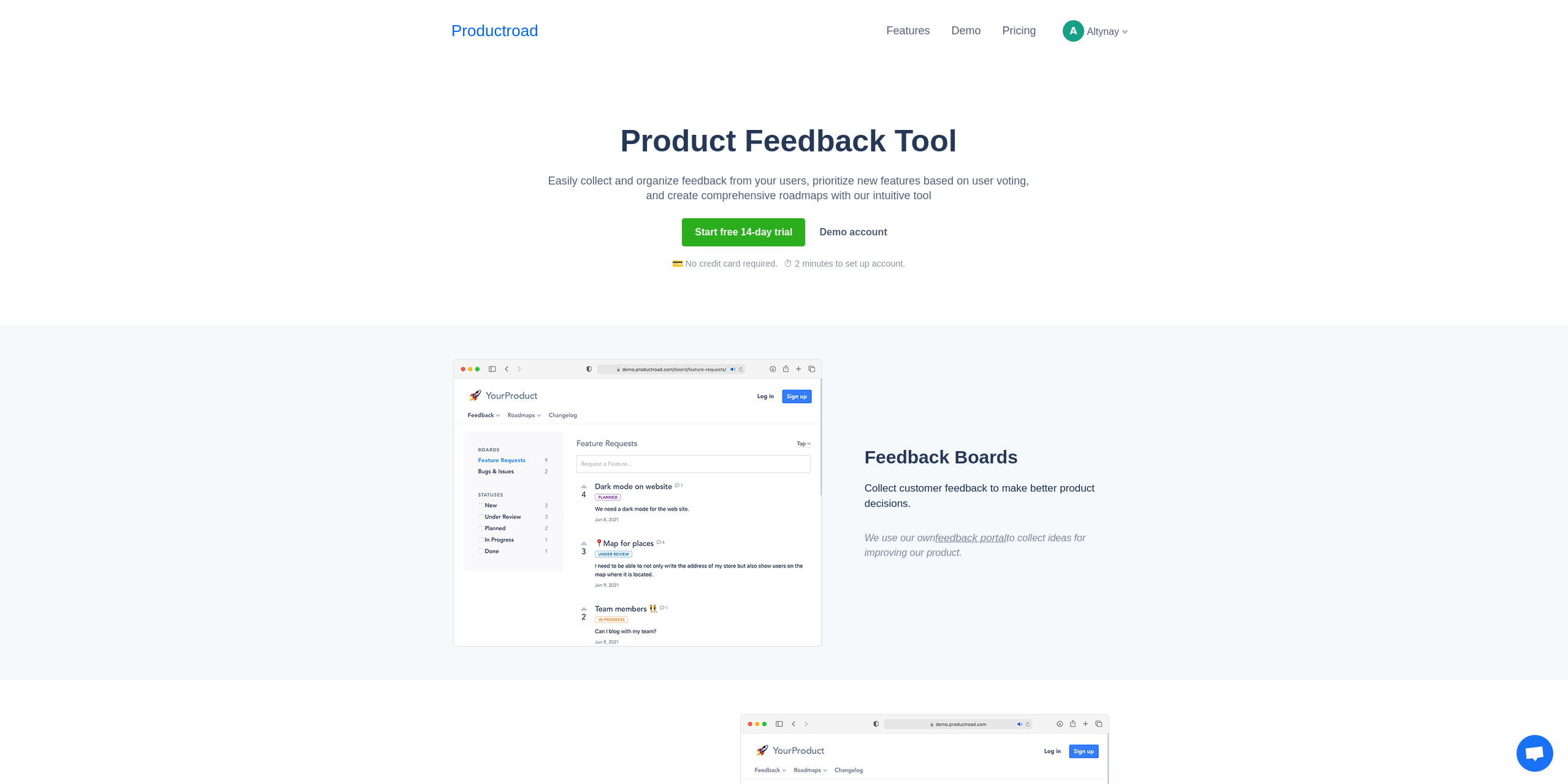
click at [1536, 759] on span "Otevřený chat" at bounding box center [1534, 754] width 20 height 17
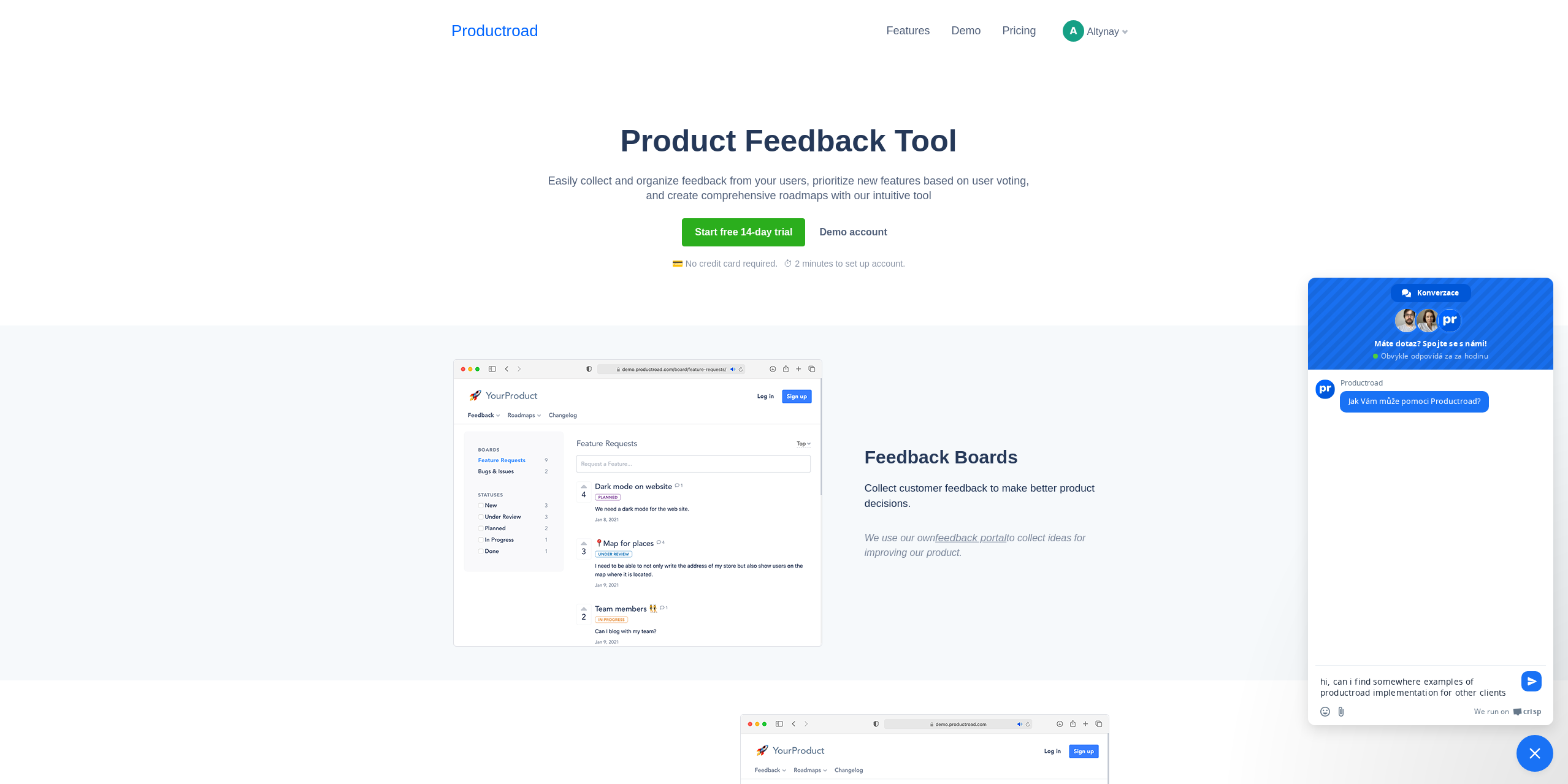
type textarea "hi, can i find somewhere examples of productroad implementation for other clien…"
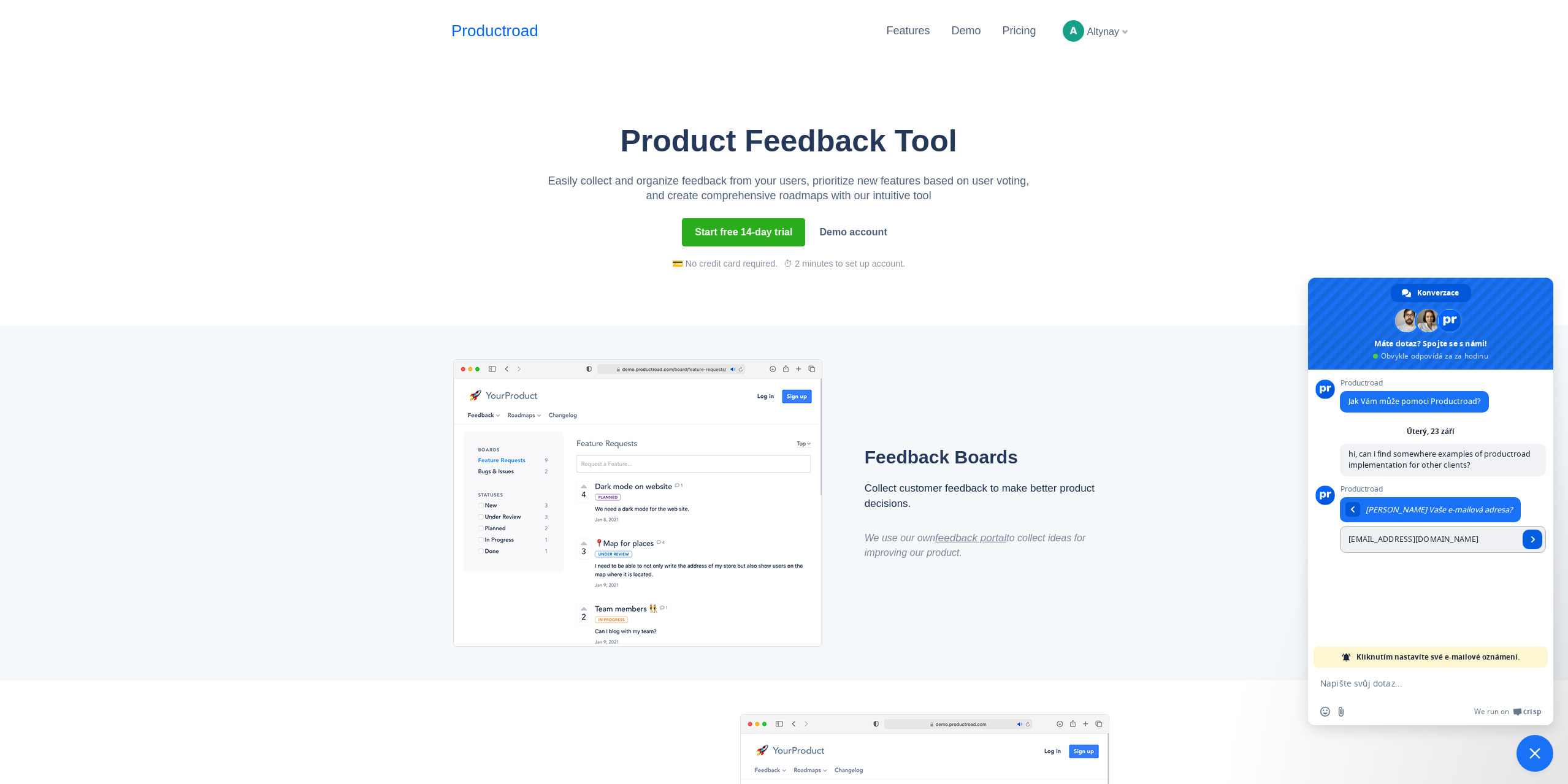
type input "[EMAIL_ADDRESS][DOMAIN_NAME]"
click at [1533, 539] on span "Odeslat" at bounding box center [1533, 539] width 6 height 6
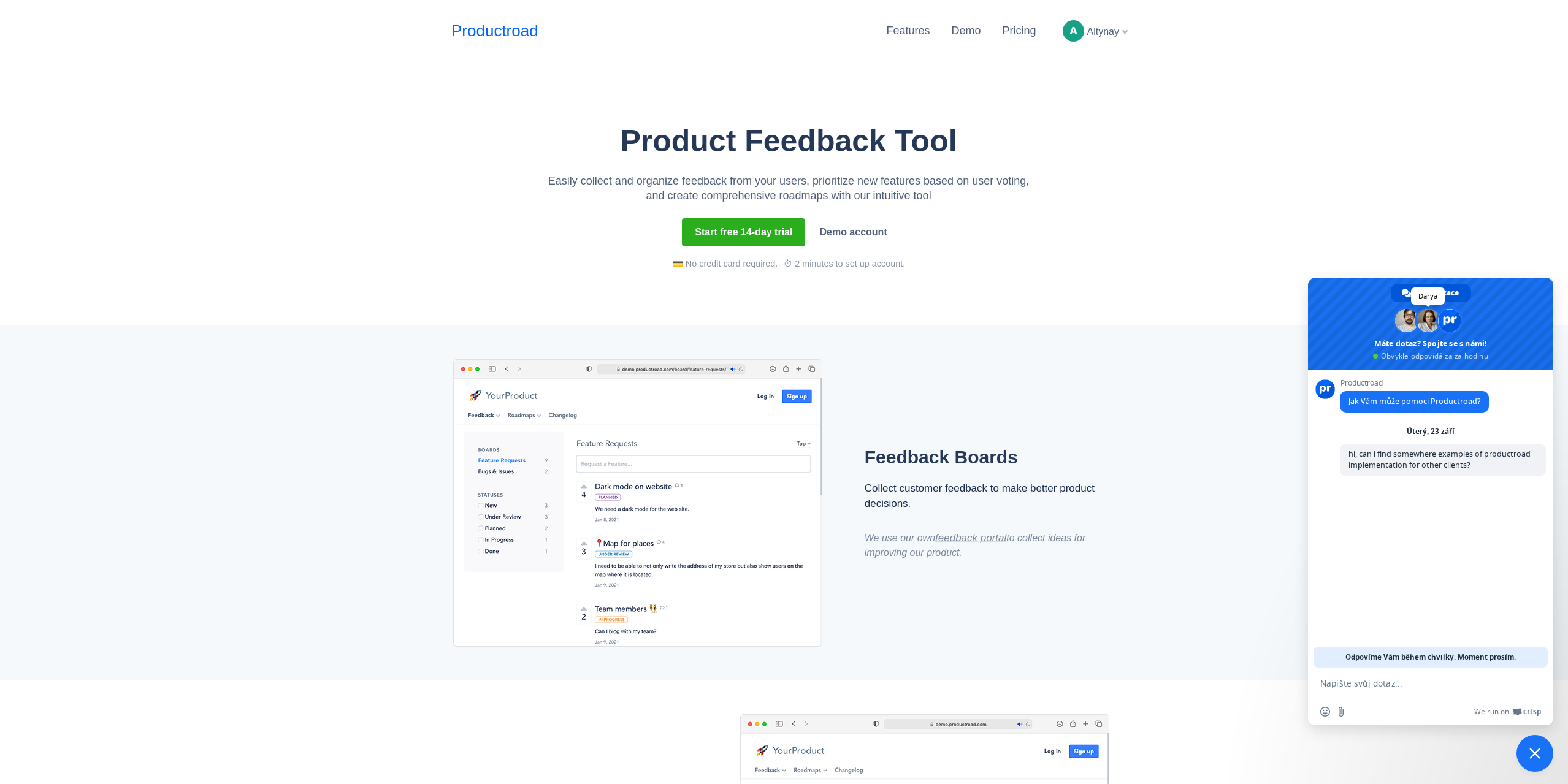
click at [1428, 325] on span at bounding box center [1428, 320] width 24 height 24
click at [945, 326] on div "Feedback Boards Collect customer feedback to make better product decisions. We …" at bounding box center [784, 503] width 1568 height 355
click at [1443, 545] on div "Ne, děkuji" at bounding box center [1434, 544] width 53 height 20
click at [920, 29] on link "Features" at bounding box center [908, 31] width 44 height 13
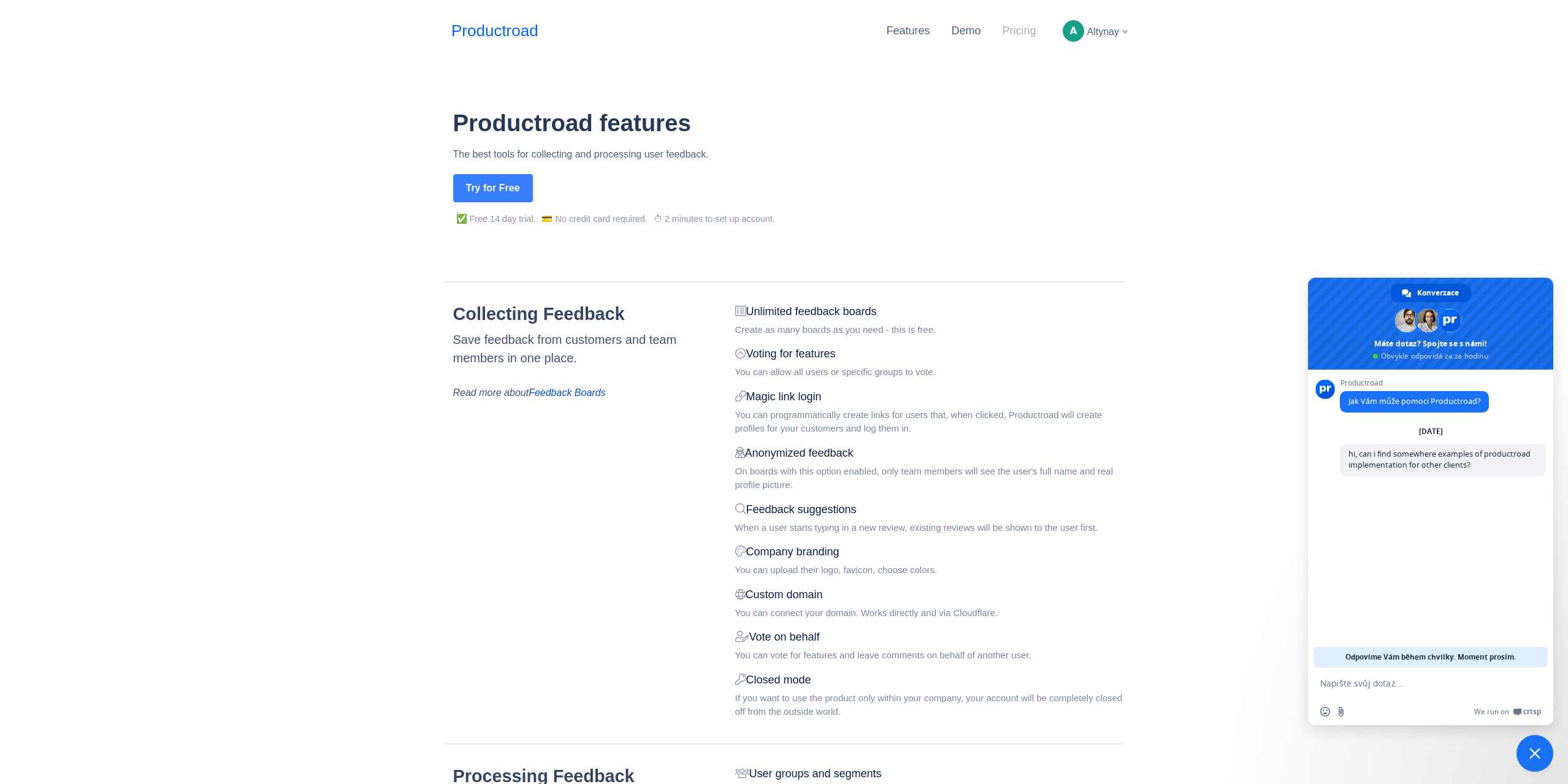
click at [1027, 29] on link "Pricing" at bounding box center [1019, 31] width 34 height 13
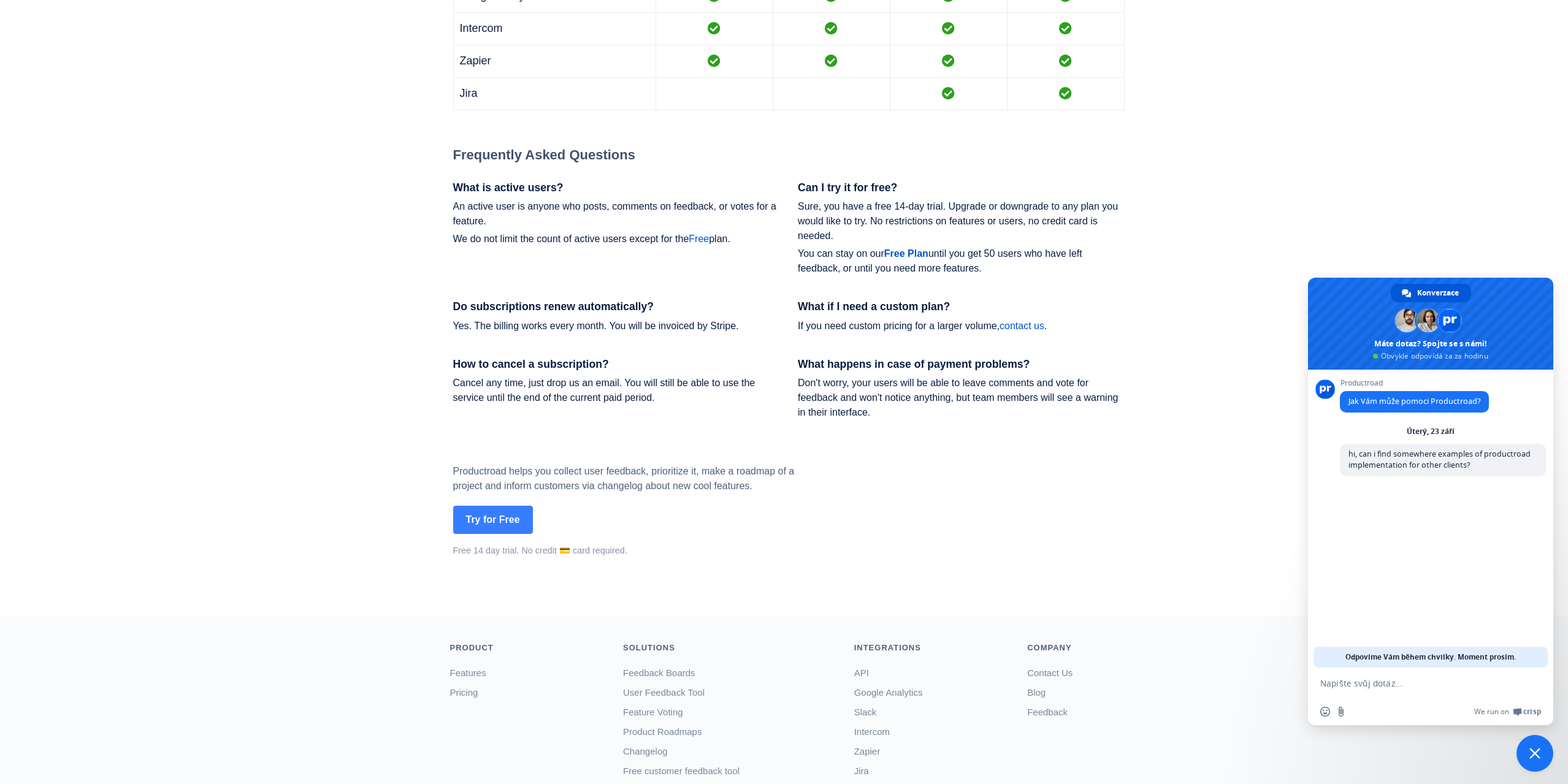
scroll to position [1677, 0]
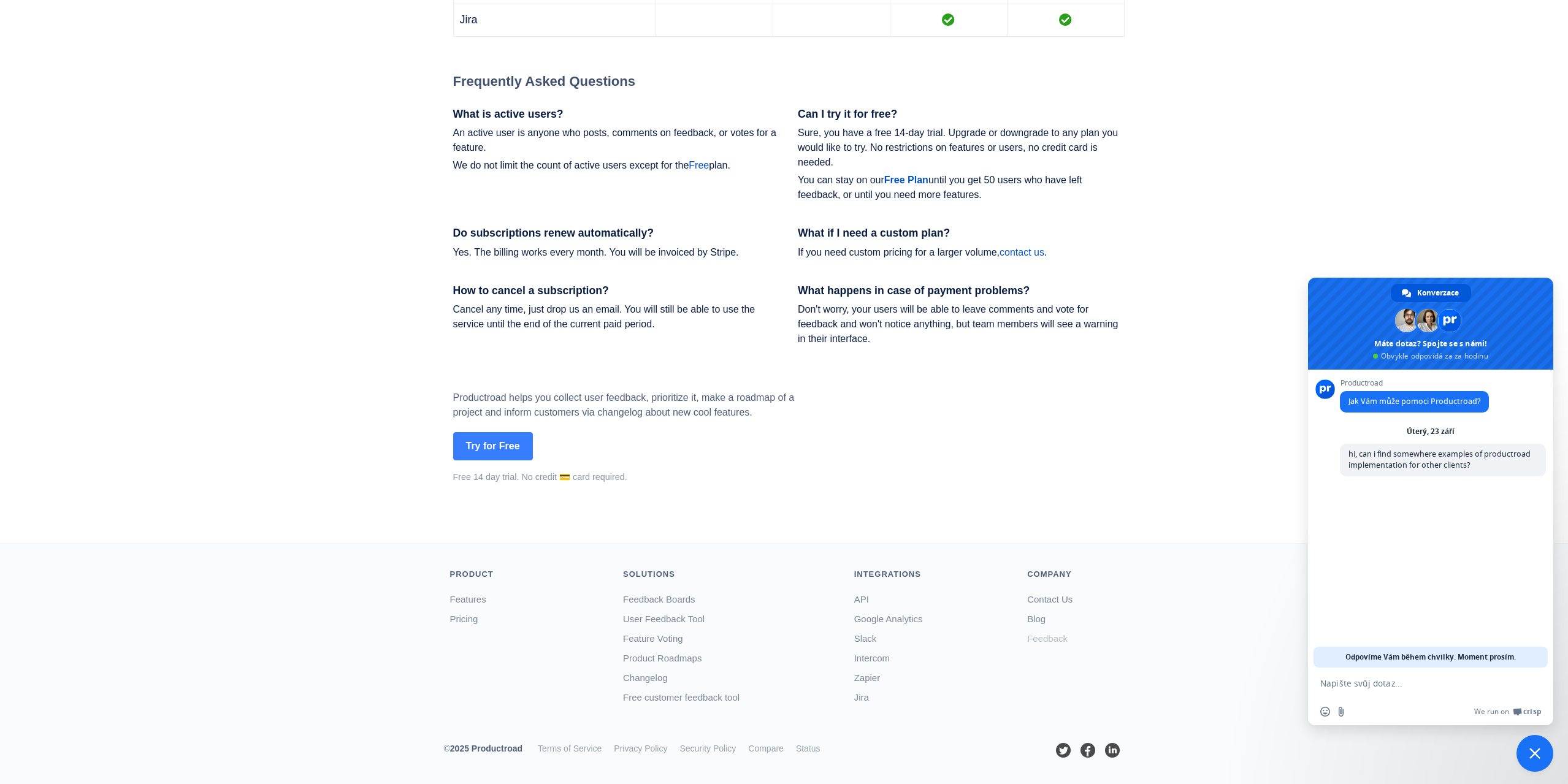
click at [1048, 640] on link "Feedback" at bounding box center [1047, 638] width 41 height 10
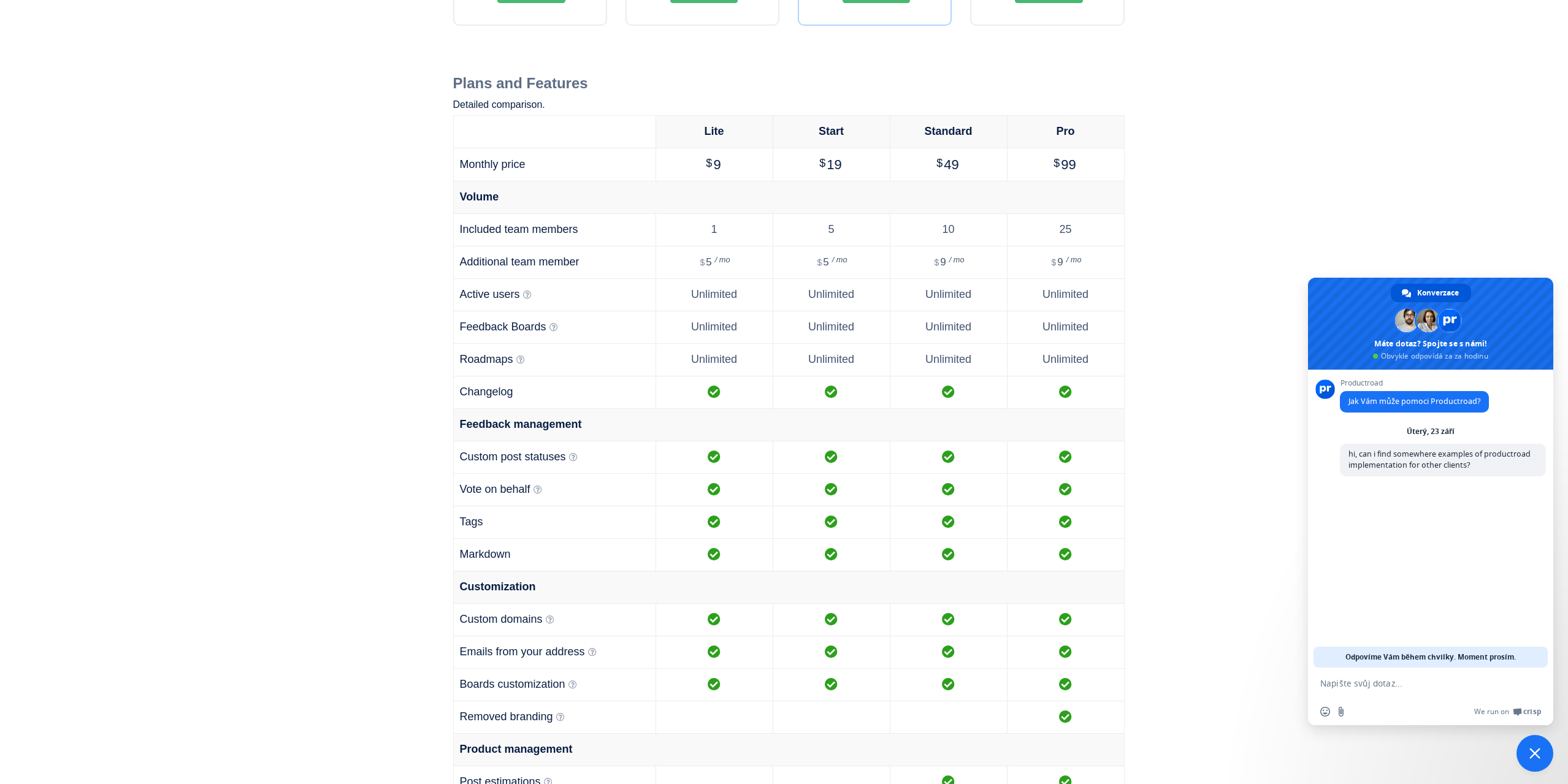
scroll to position [389, 0]
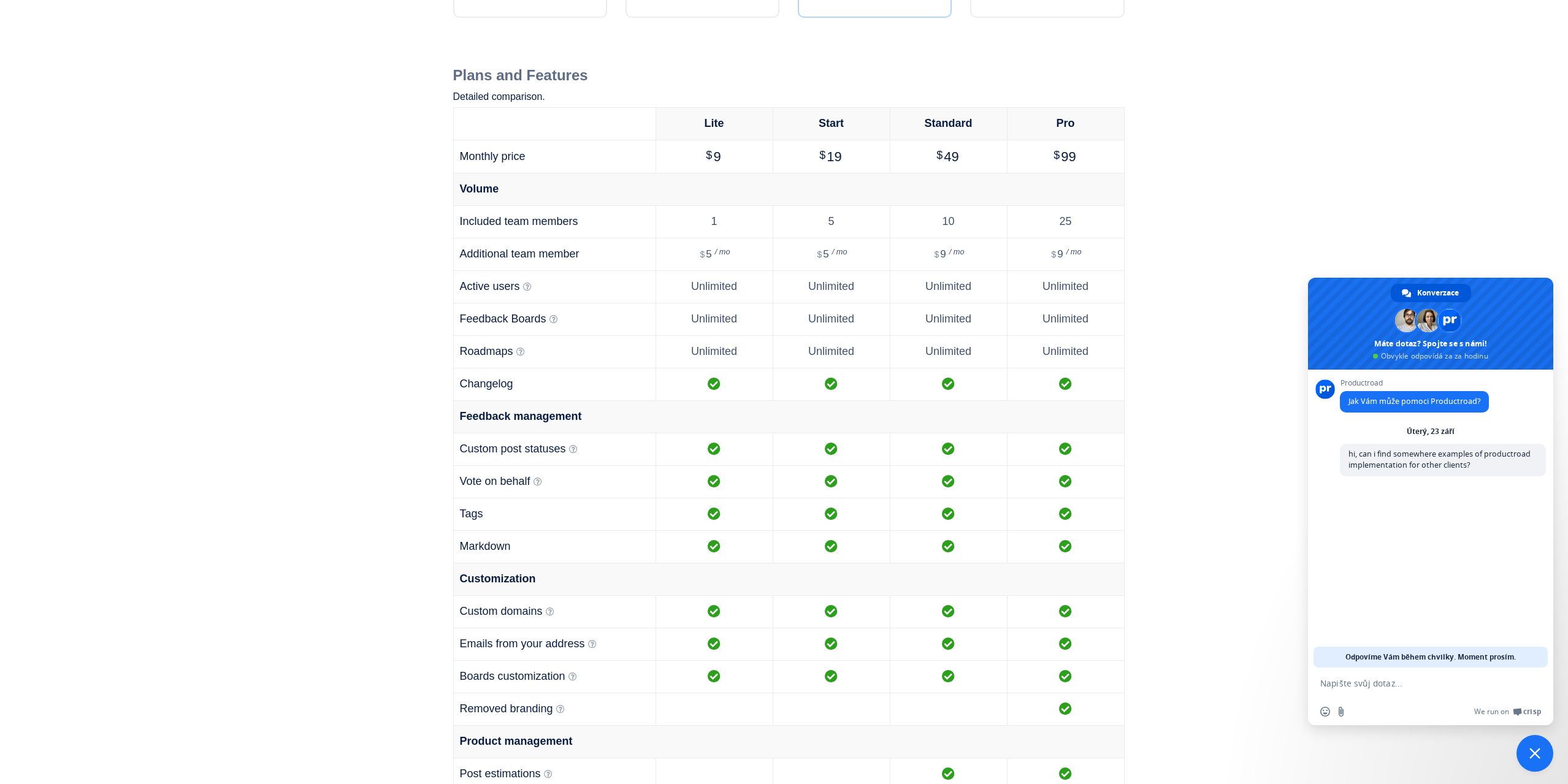
click at [1375, 686] on textarea "Napište svůj dotaz..." at bounding box center [1416, 683] width 193 height 11
paste textarea "[DATE]"
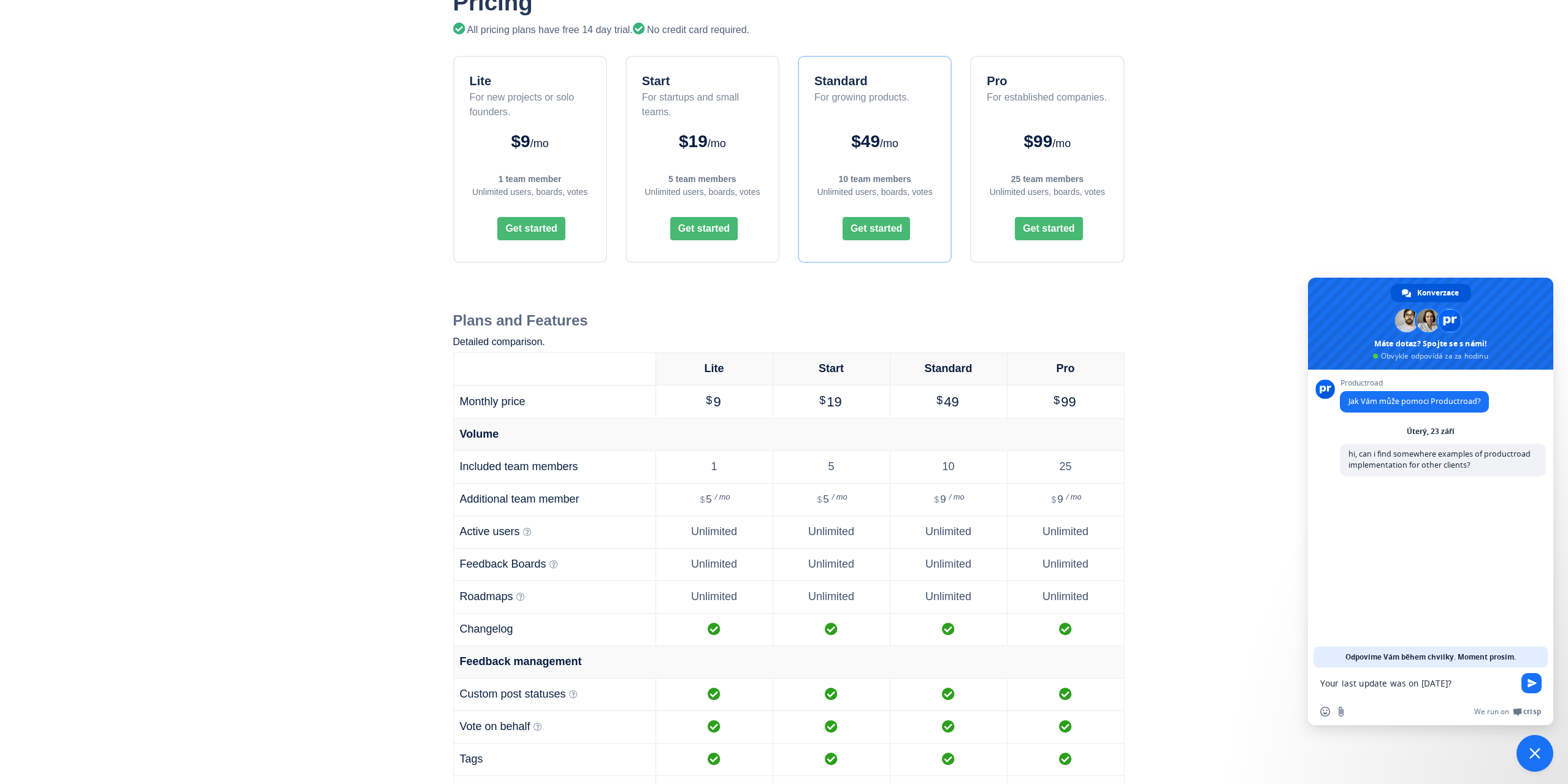
type textarea "Your last update was on [DATE]?"
click at [1545, 685] on div "Your last update was on [DATE]?" at bounding box center [1431, 684] width 245 height 33
click at [1537, 683] on span "Odeslat" at bounding box center [1532, 683] width 20 height 20
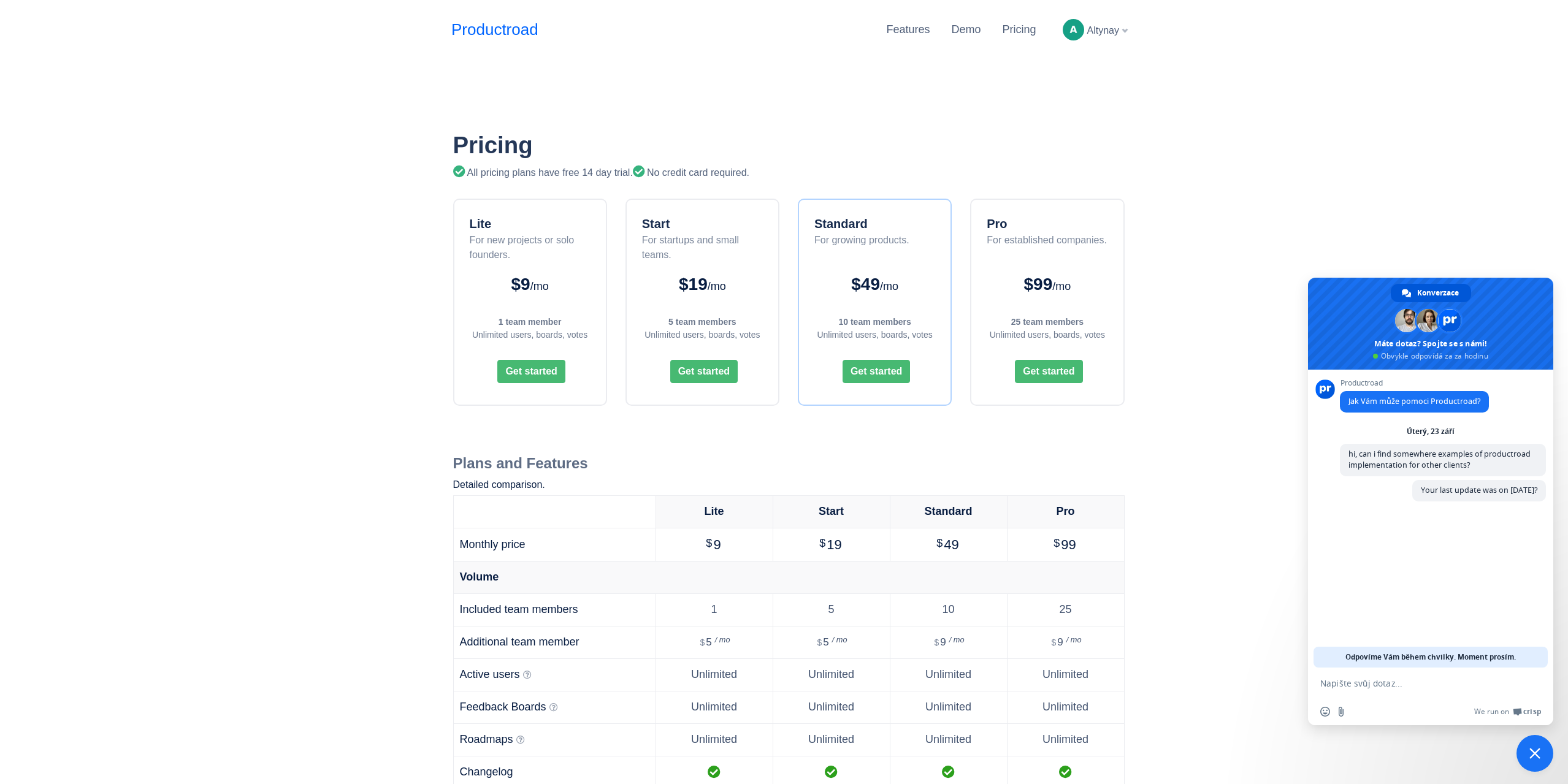
scroll to position [0, 0]
type textarea "also, can i find any documentation apart from API?"
click at [1390, 688] on textarea "Napište svůj dotaz..." at bounding box center [1416, 683] width 193 height 11
type textarea "Is there possibility to moderate posts and comments before they are published?"
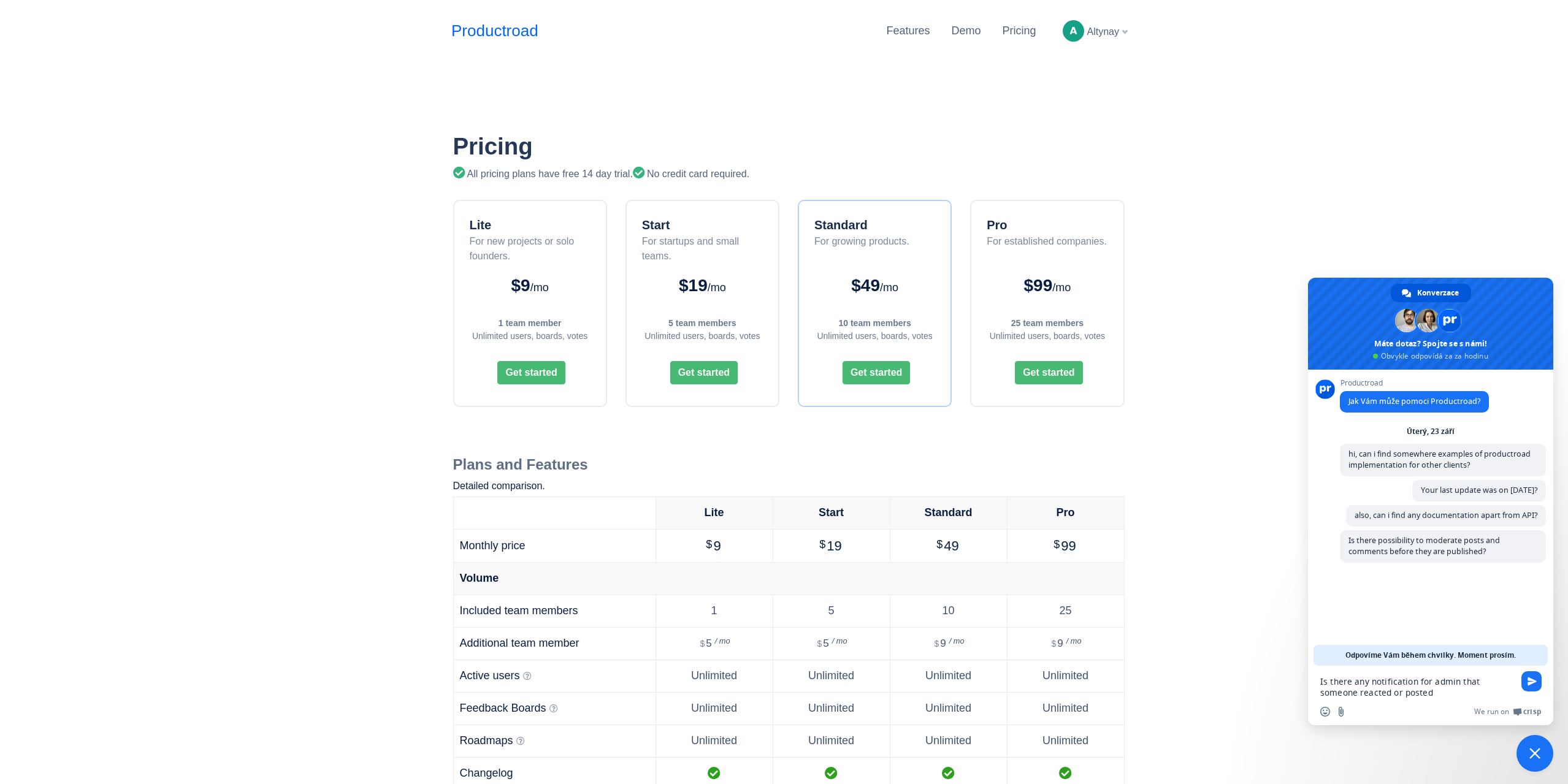
type textarea "Is there any notification for admin that someone reacted or posted?"
drag, startPoint x: 1194, startPoint y: 339, endPoint x: 1185, endPoint y: 306, distance: 34.2
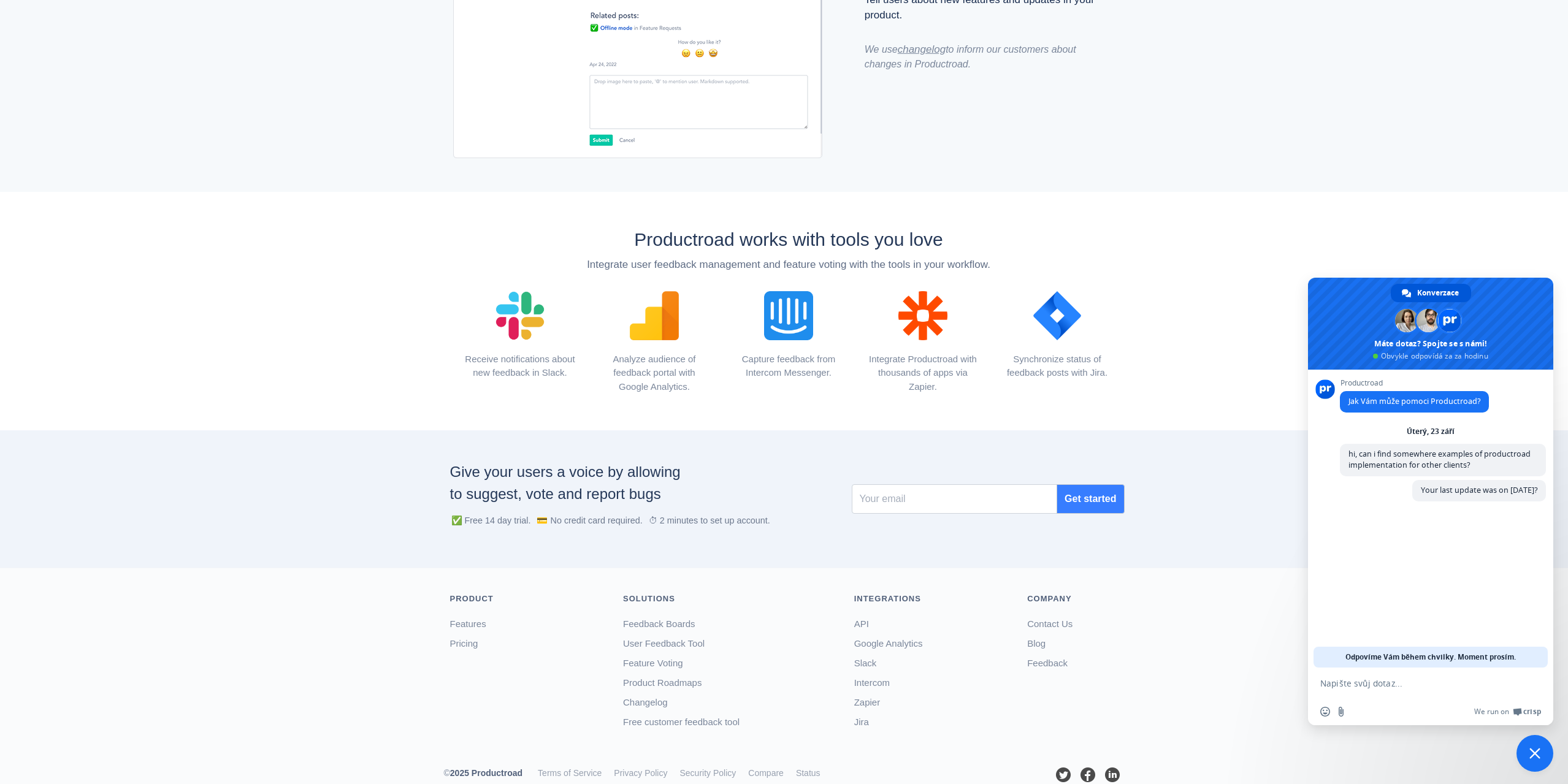
scroll to position [1223, 0]
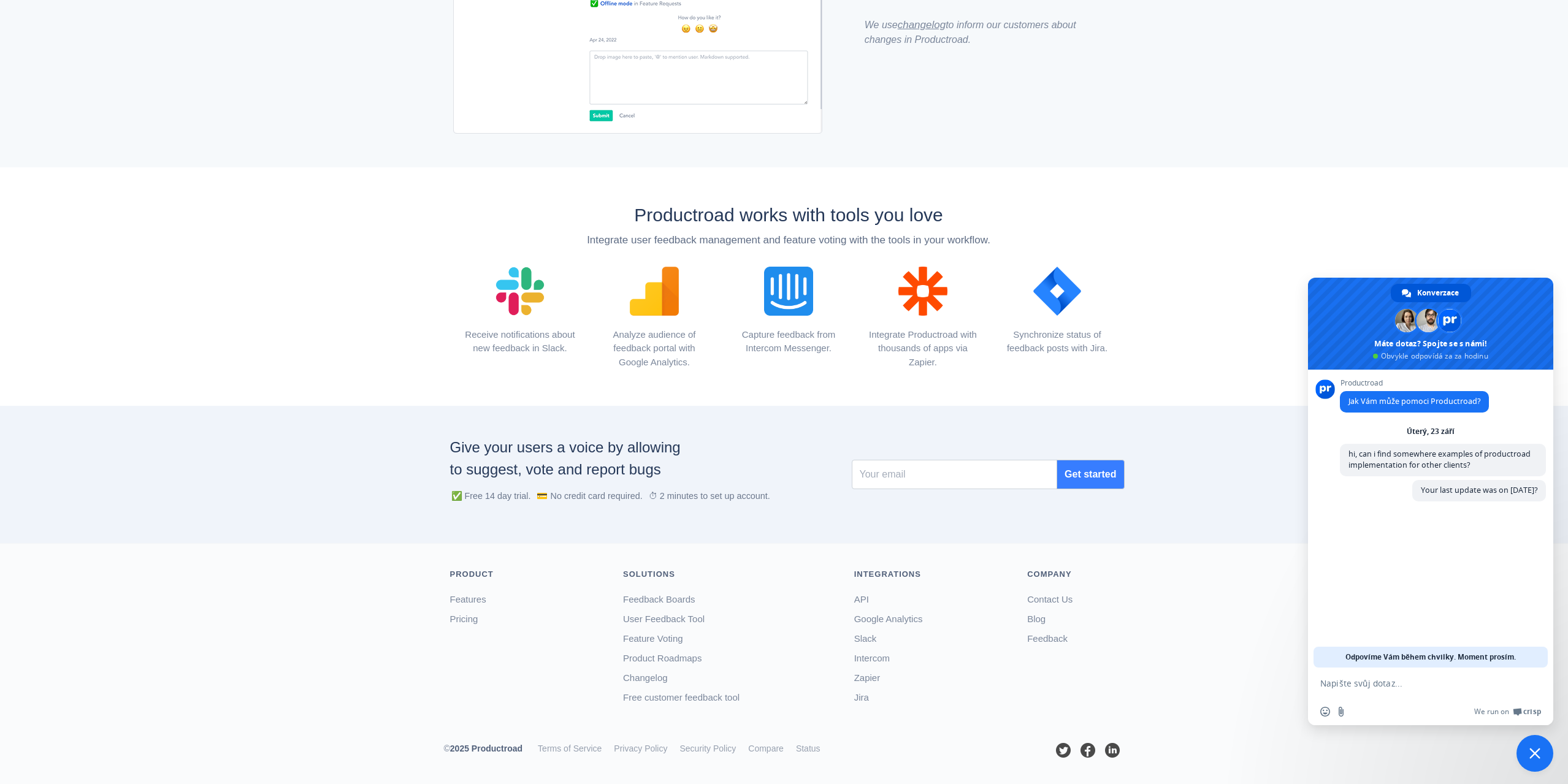
click at [1383, 683] on textarea "Napište svůj dotaz..." at bounding box center [1416, 683] width 193 height 11
type textarea "also, can i find any documentation apart from API?"
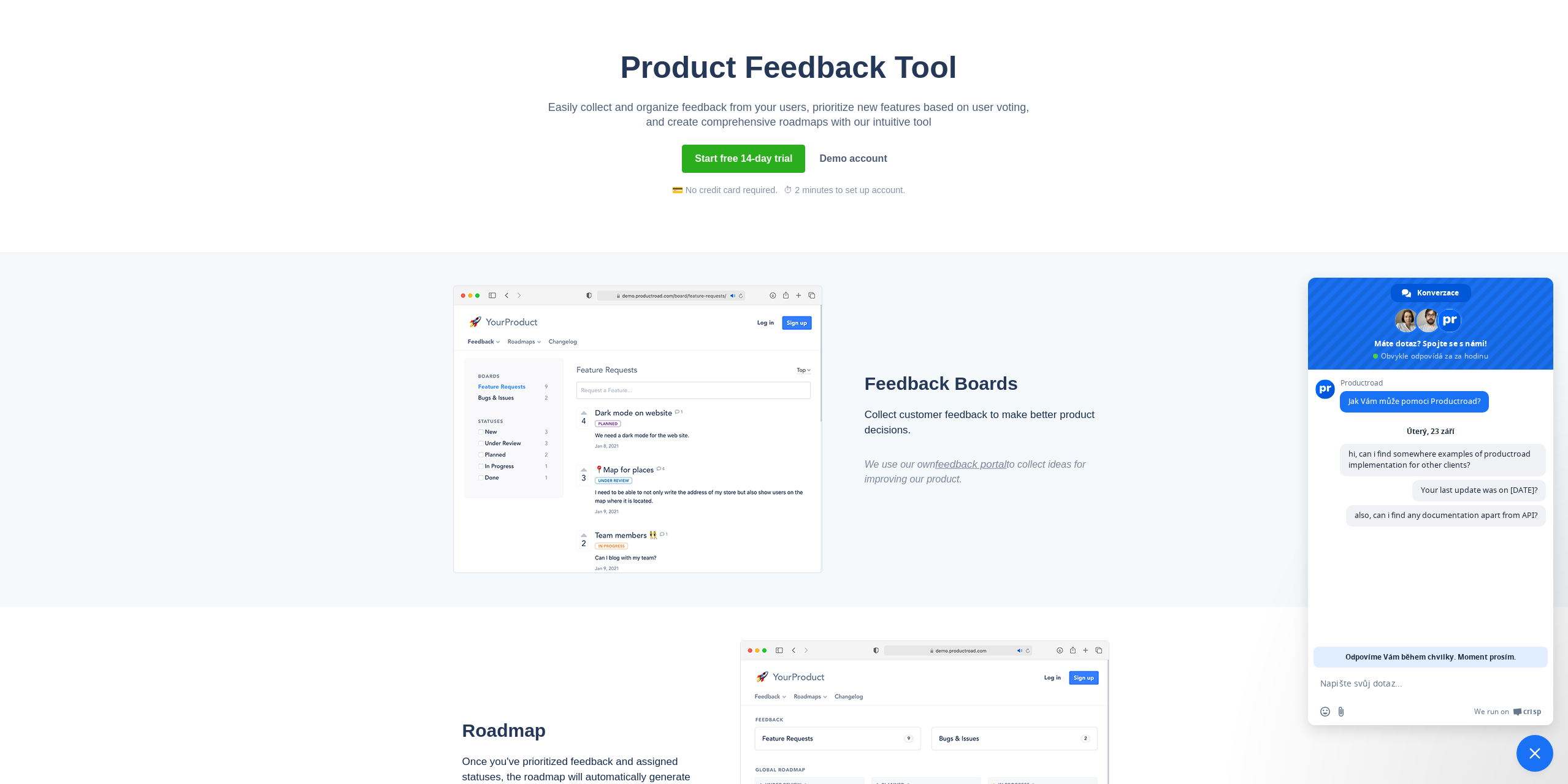
scroll to position [58, 0]
